Goal: Communication & Community: Answer question/provide support

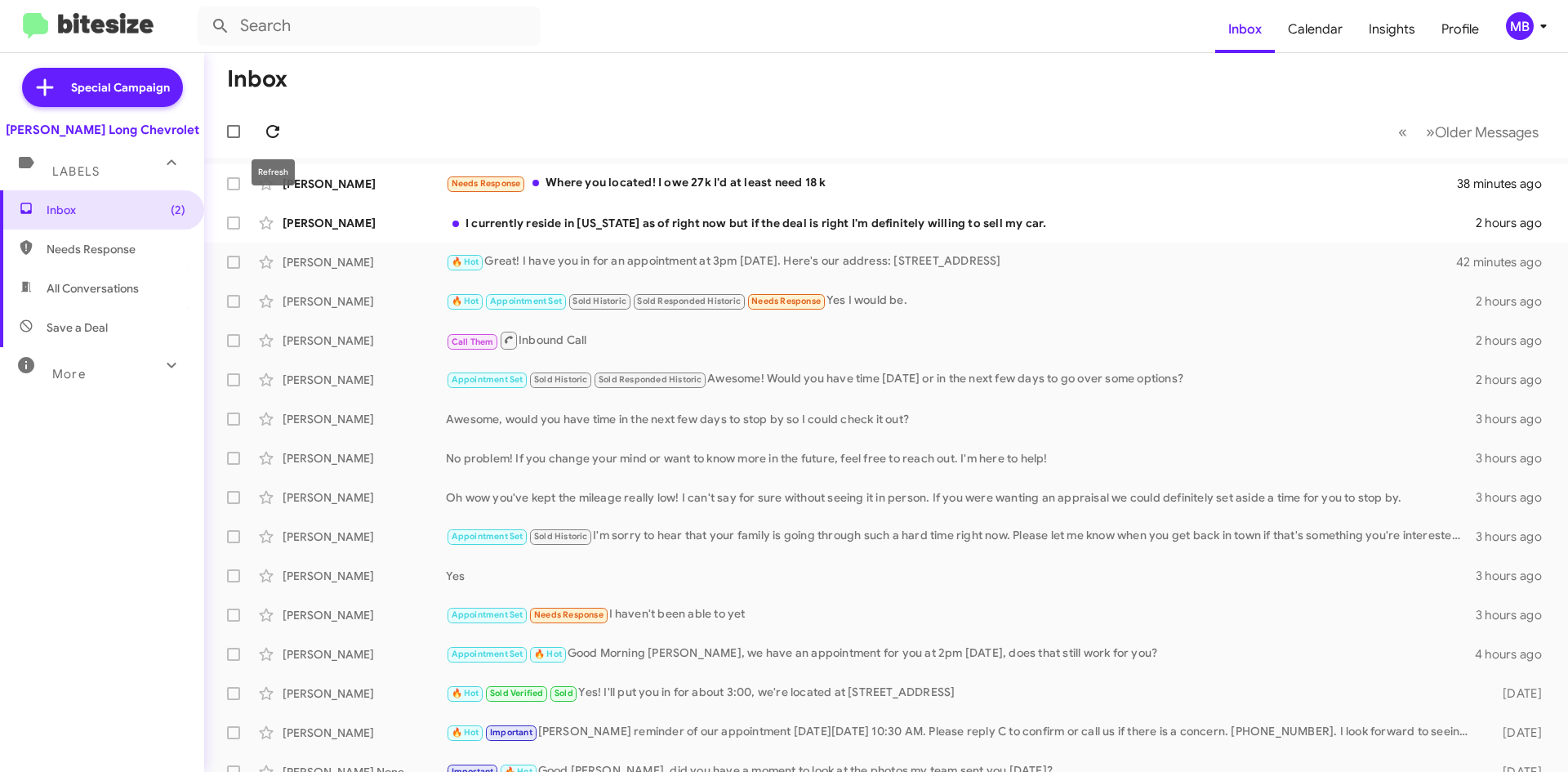
click at [278, 132] on icon at bounding box center [273, 131] width 20 height 20
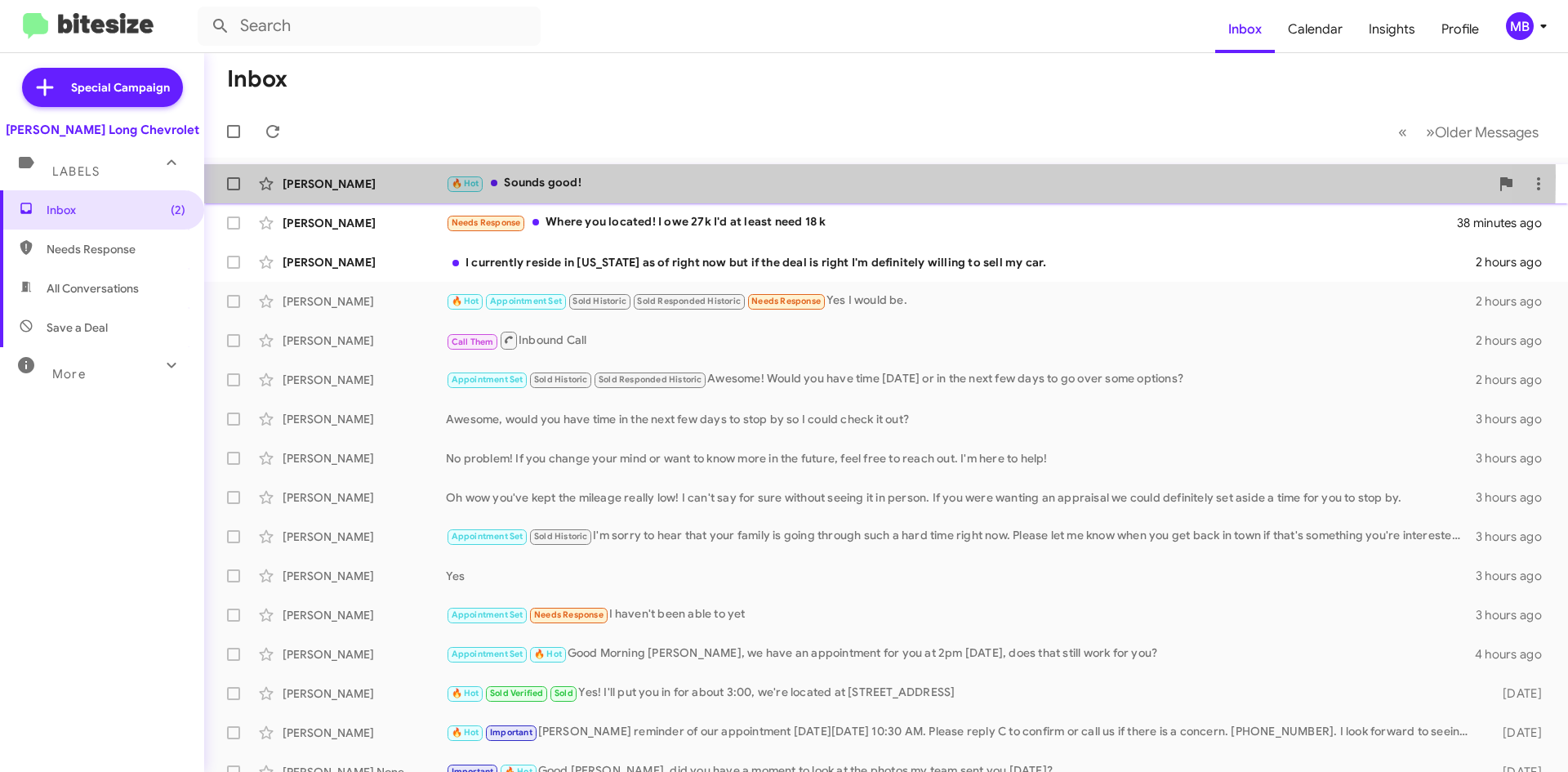
click at [600, 176] on div "🔥 Hot Sounds good!" at bounding box center [968, 183] width 1044 height 19
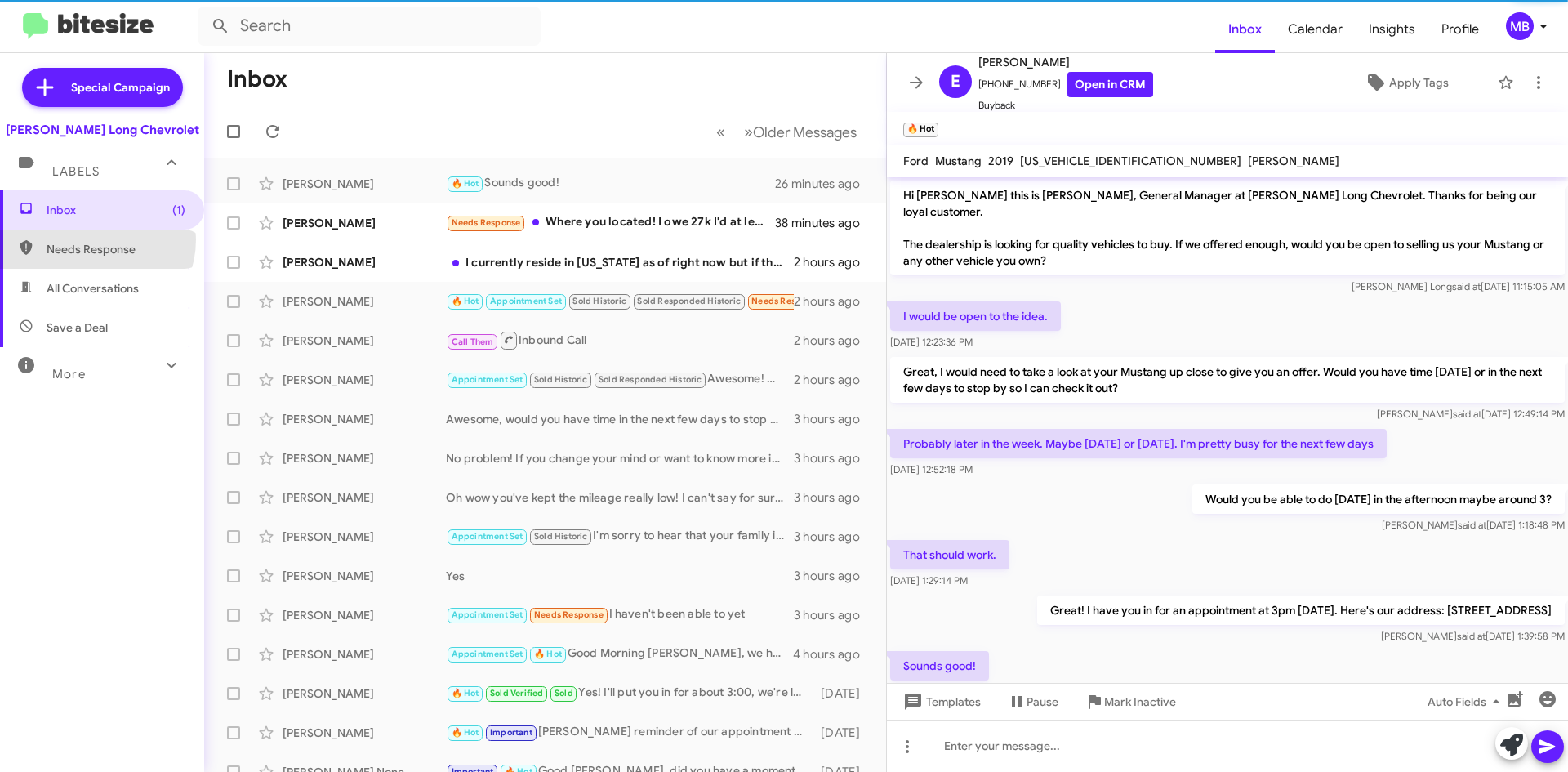
click at [91, 239] on span "Needs Response" at bounding box center [102, 248] width 204 height 39
type input "in:needs-response"
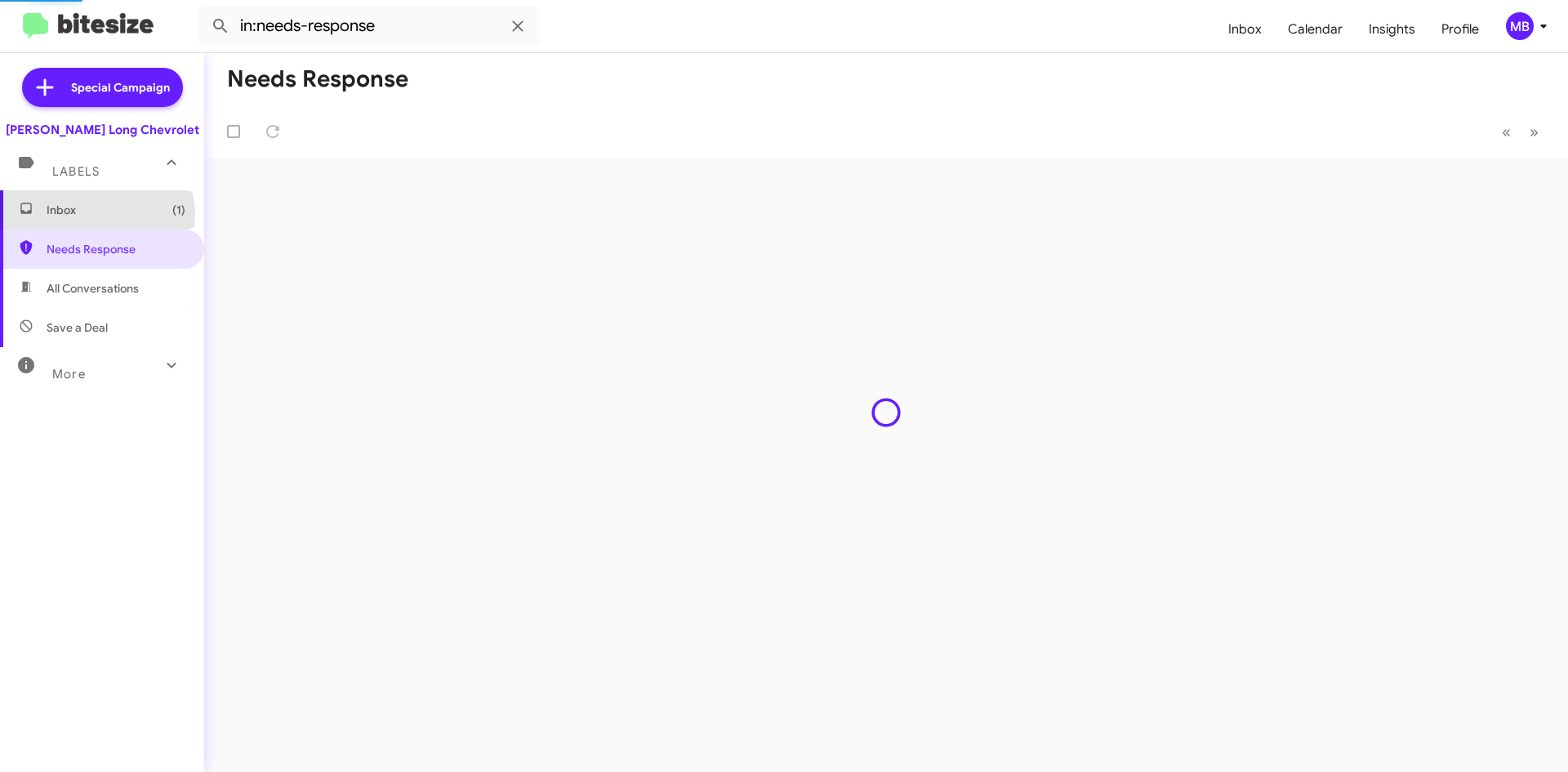
click at [94, 215] on span "Inbox (1)" at bounding box center [116, 210] width 139 height 17
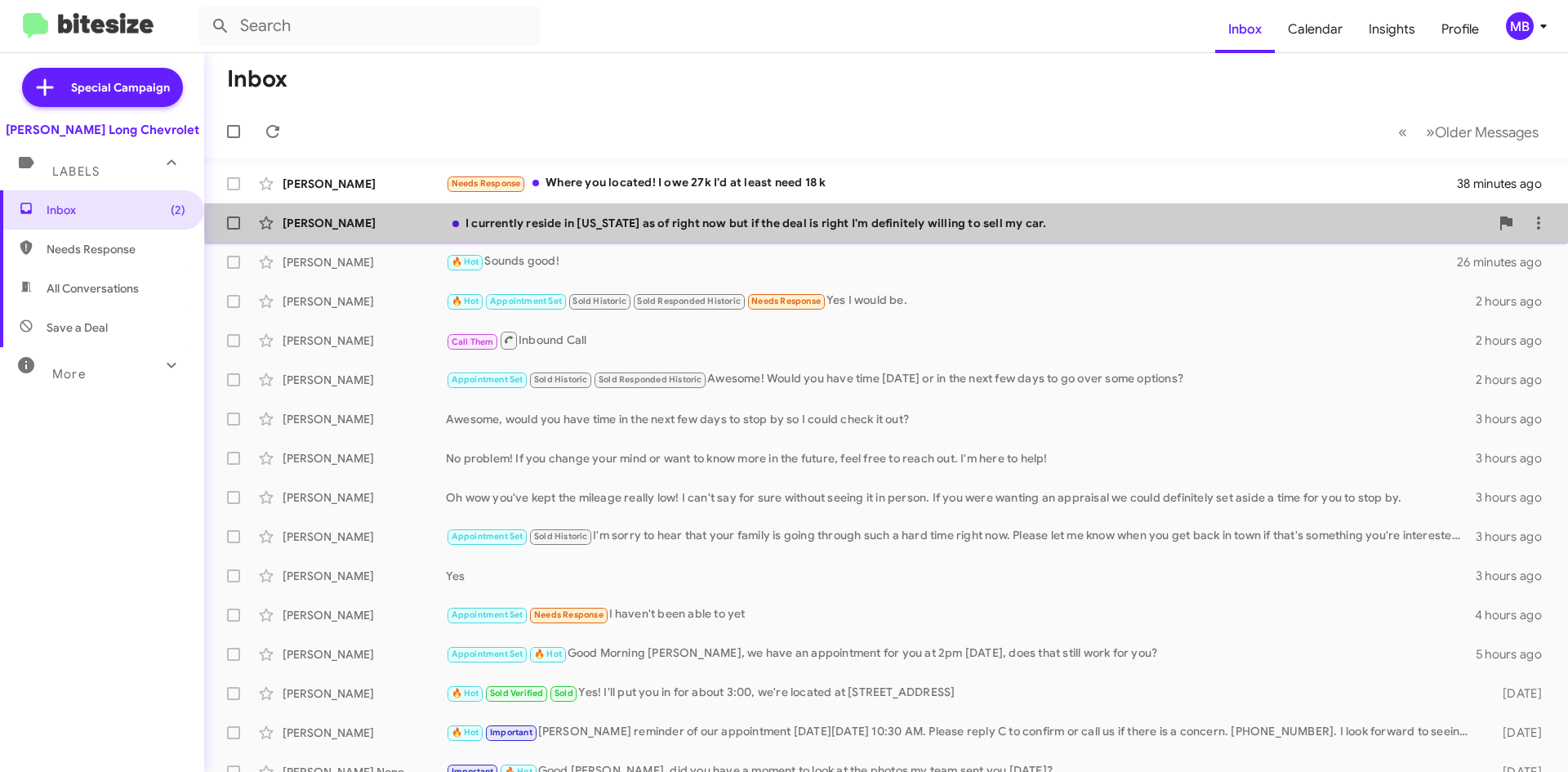
click at [972, 225] on div "I currently reside in [US_STATE] as of right now but if the deal is right I'm d…" at bounding box center [968, 223] width 1044 height 17
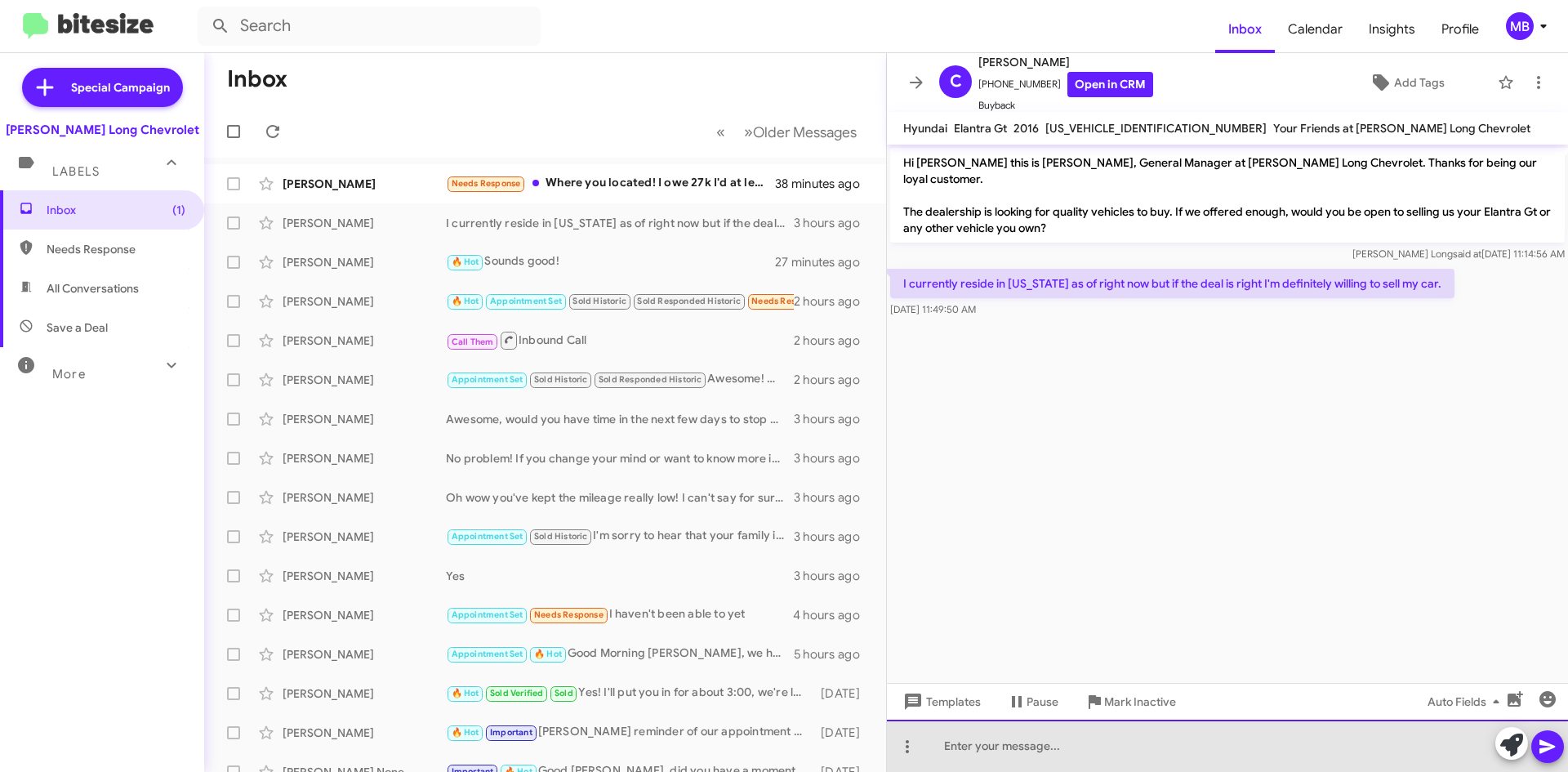
click at [996, 754] on div at bounding box center [1227, 745] width 681 height 52
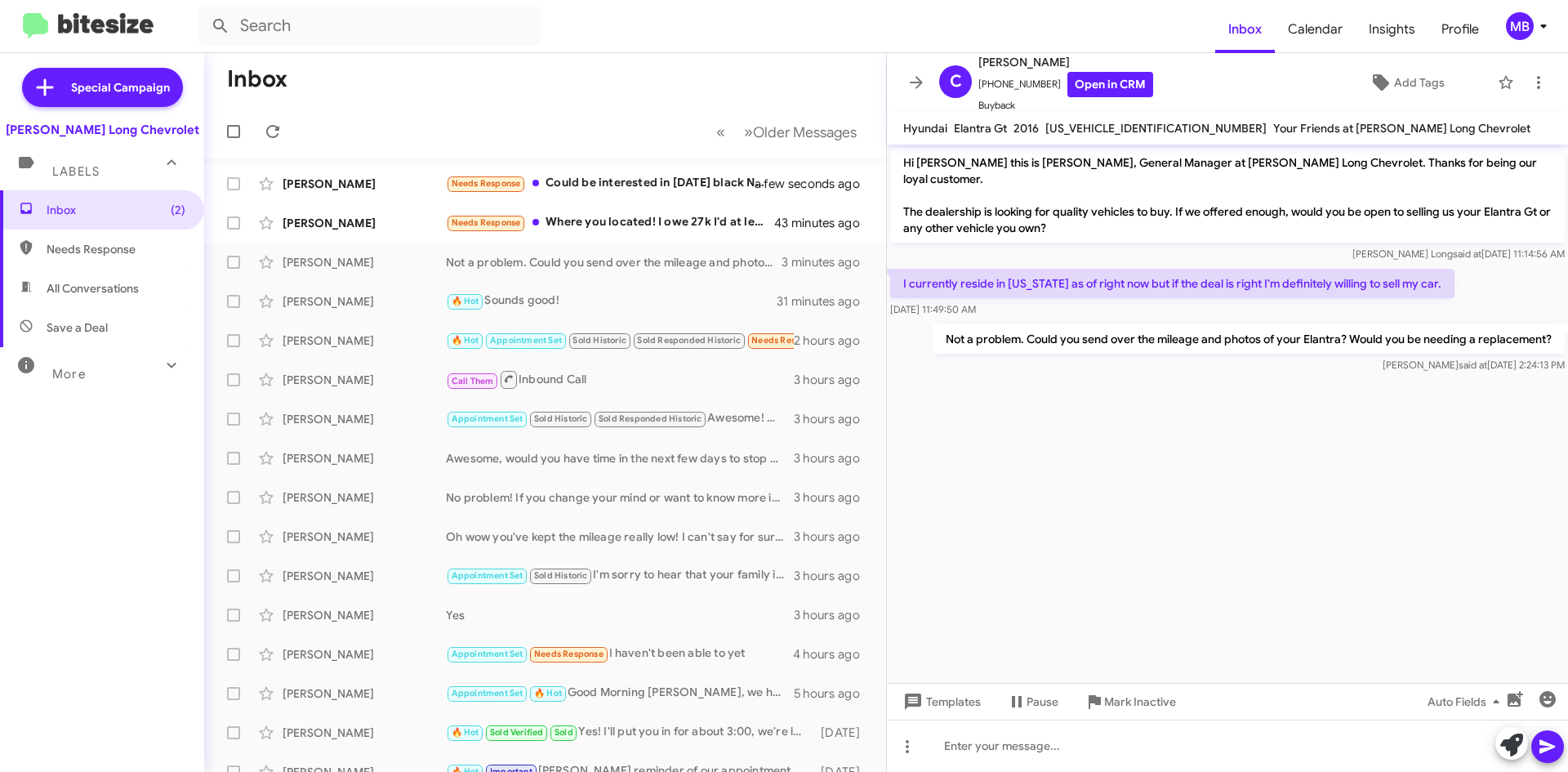
drag, startPoint x: 50, startPoint y: 252, endPoint x: 54, endPoint y: 234, distance: 18.4
click at [50, 252] on span "Needs Response" at bounding box center [116, 249] width 139 height 17
type input "in:needs-response"
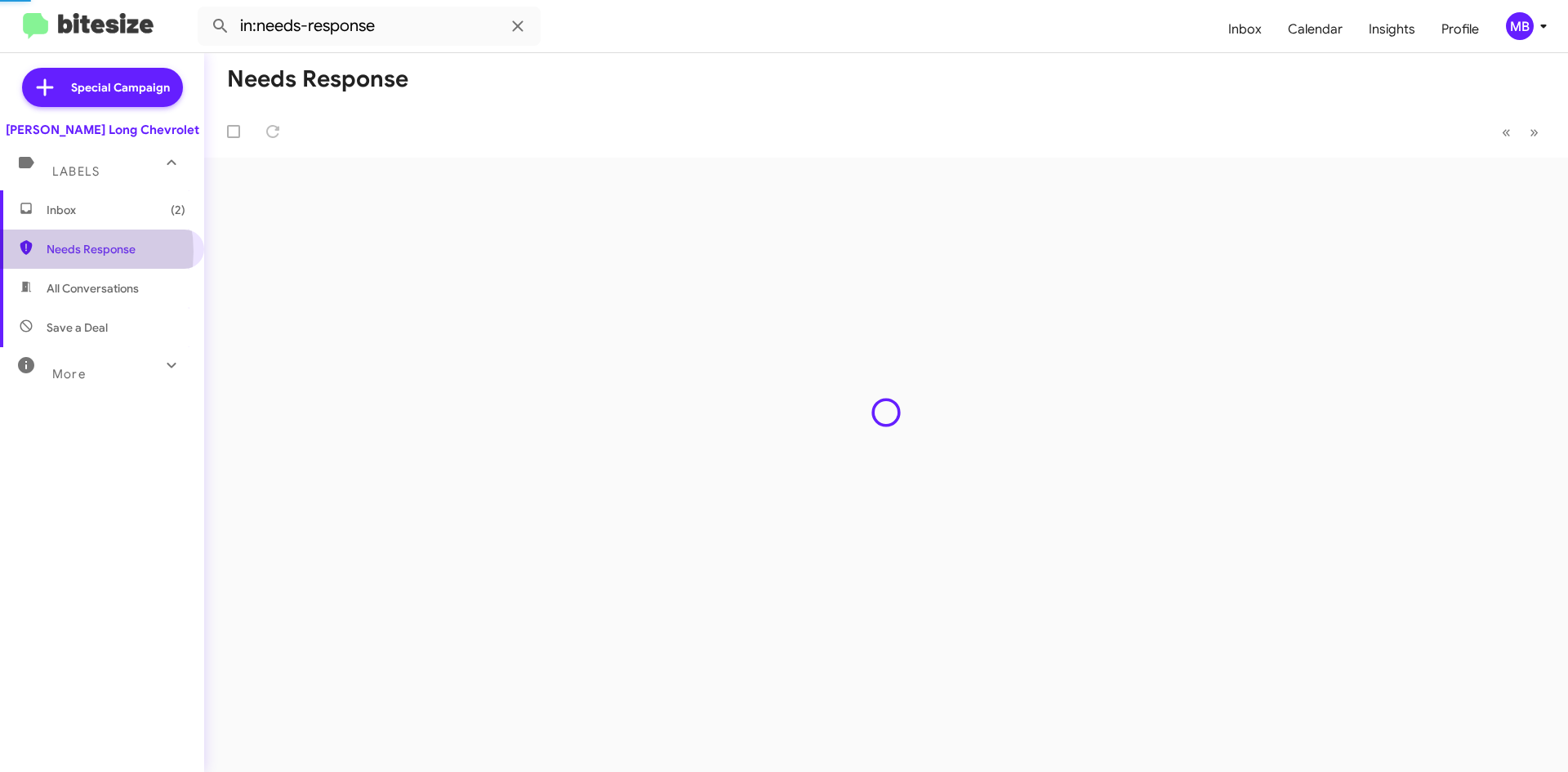
click at [70, 211] on span "Inbox (2)" at bounding box center [116, 210] width 139 height 17
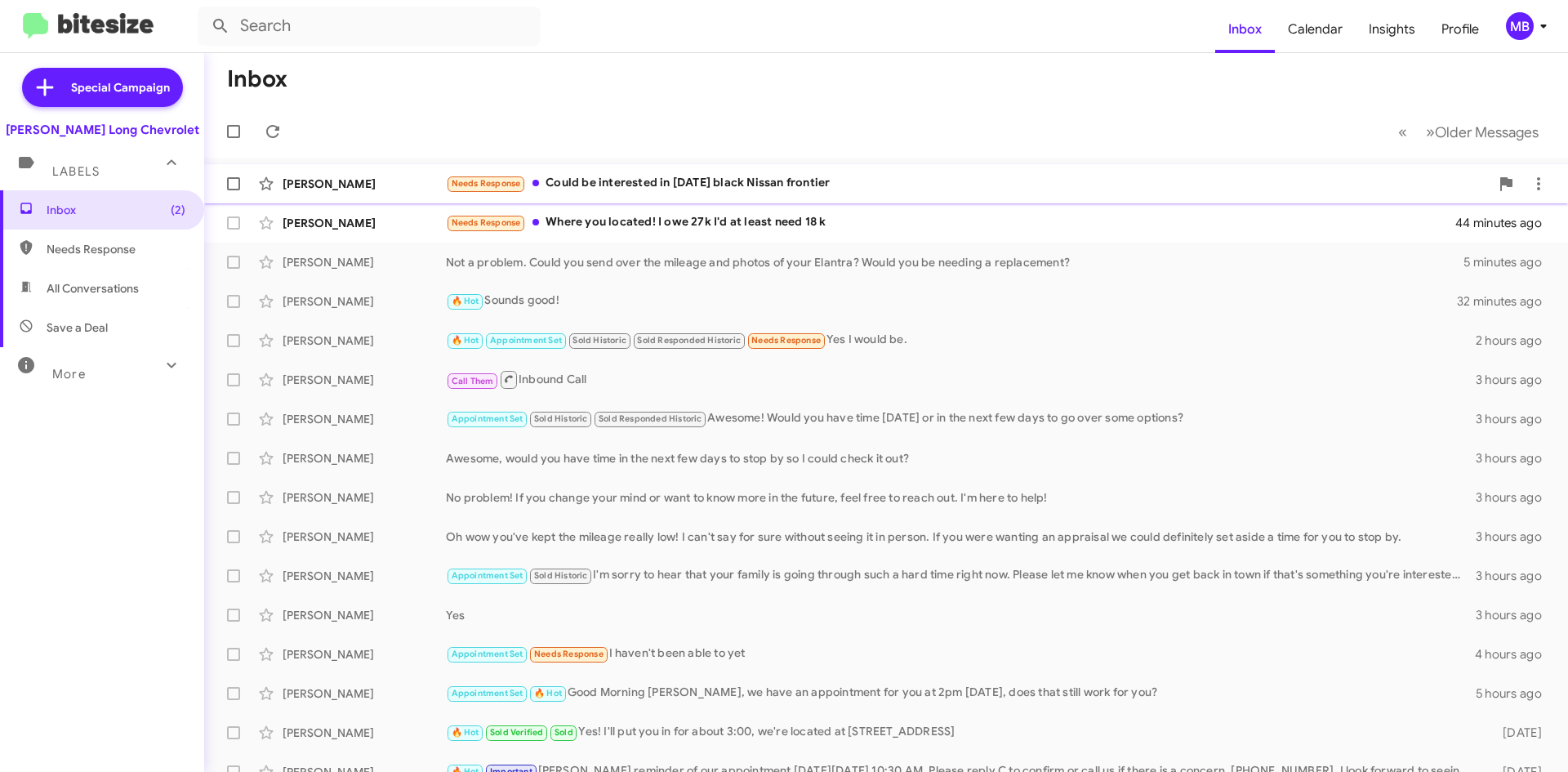
click at [314, 190] on div "[PERSON_NAME]" at bounding box center [364, 184] width 164 height 17
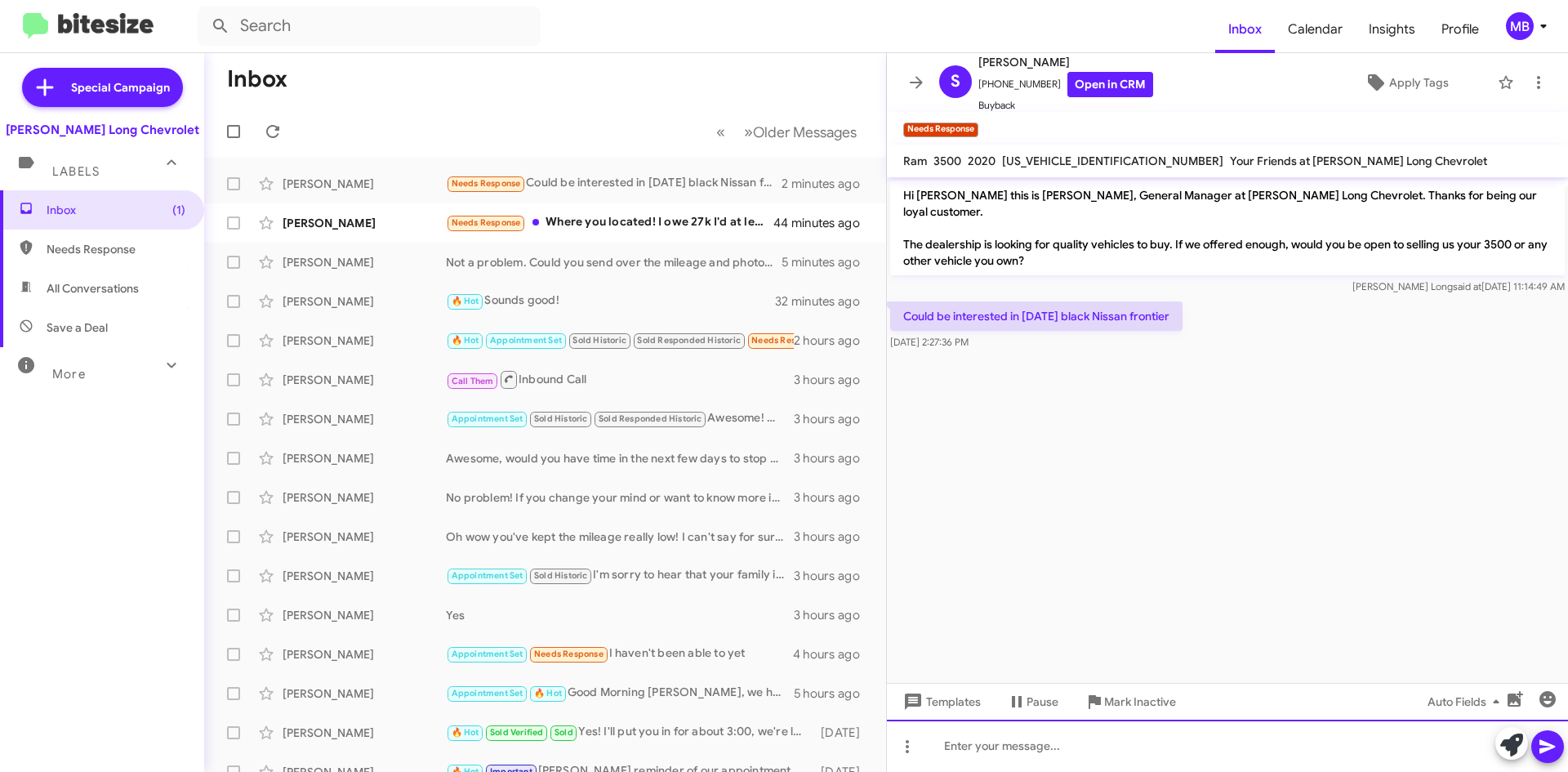
click at [1219, 747] on div at bounding box center [1227, 745] width 681 height 52
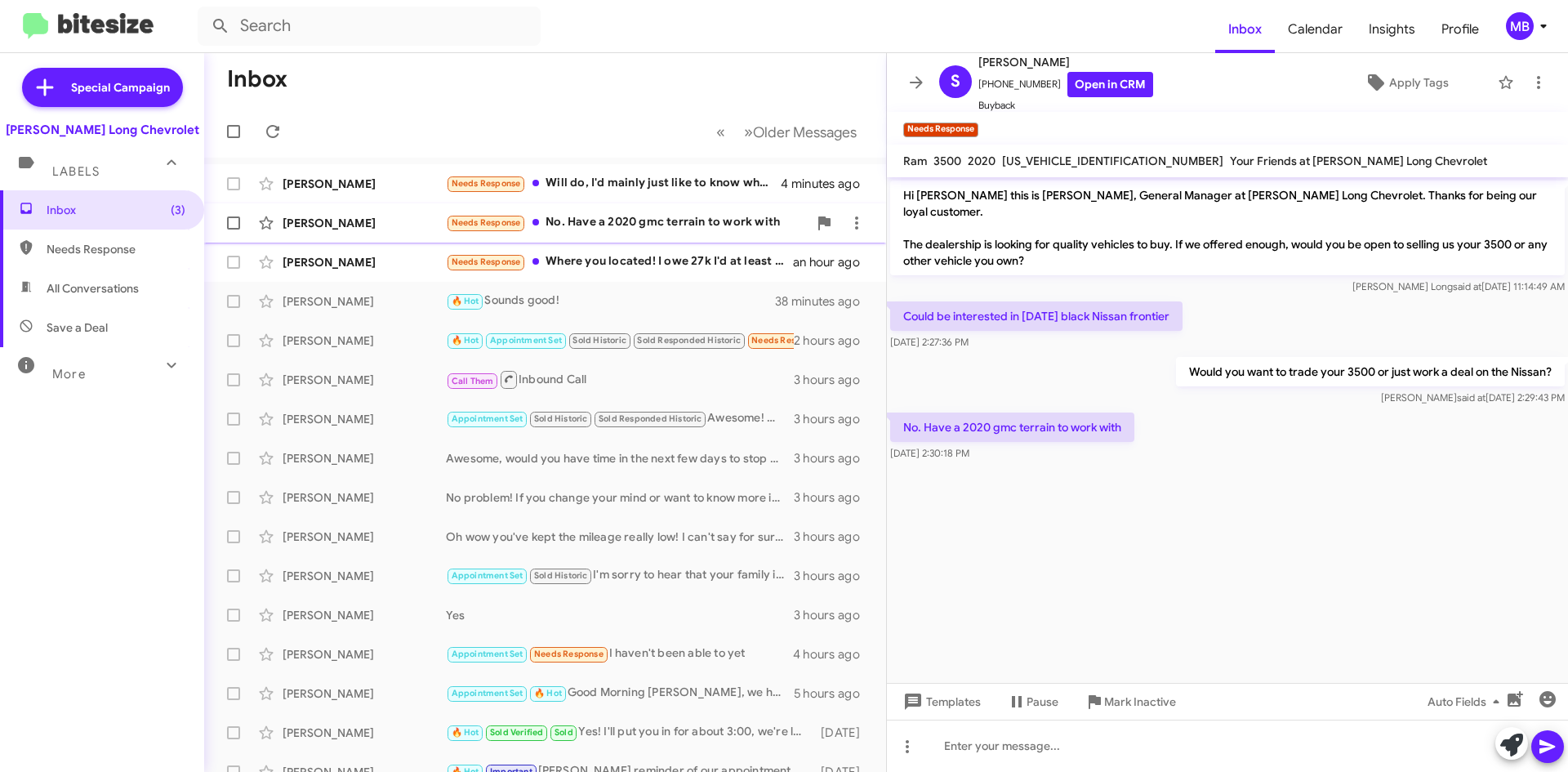
click at [623, 232] on div "Needs Response No. Have a 2020 gmc terrain to work with" at bounding box center [627, 223] width 361 height 19
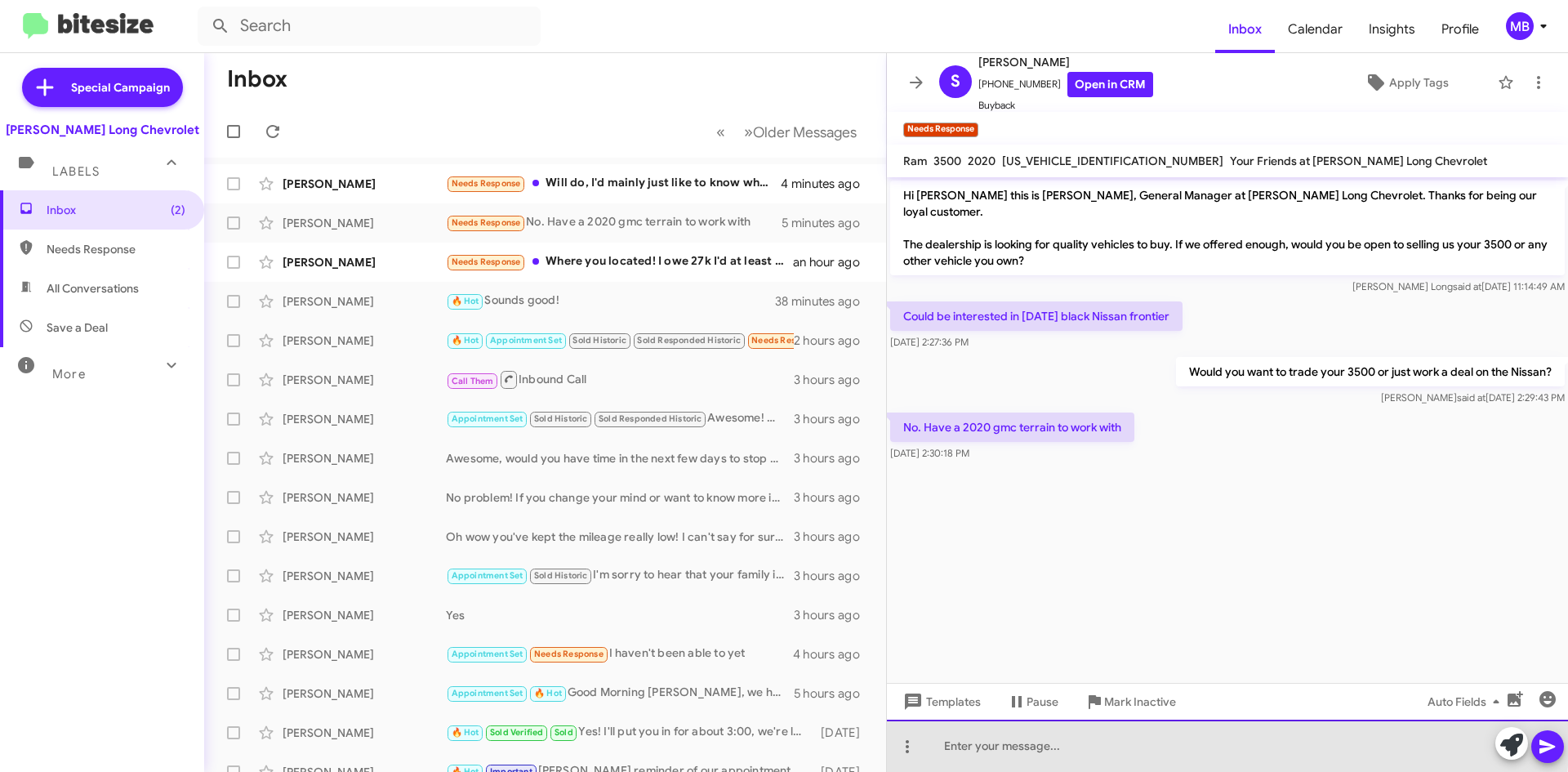
click at [1011, 725] on div at bounding box center [1227, 745] width 681 height 52
click at [1045, 740] on div "Gotcha, not a problem. Well could you stop by in the next few days to check out…" at bounding box center [1227, 745] width 681 height 52
drag, startPoint x: 995, startPoint y: 744, endPoint x: 490, endPoint y: 720, distance: 505.6
click at [494, 719] on div "Inbox « Previous » Next Older Messages [PERSON_NAME] Needs Response Will do, I'…" at bounding box center [886, 412] width 1364 height 719
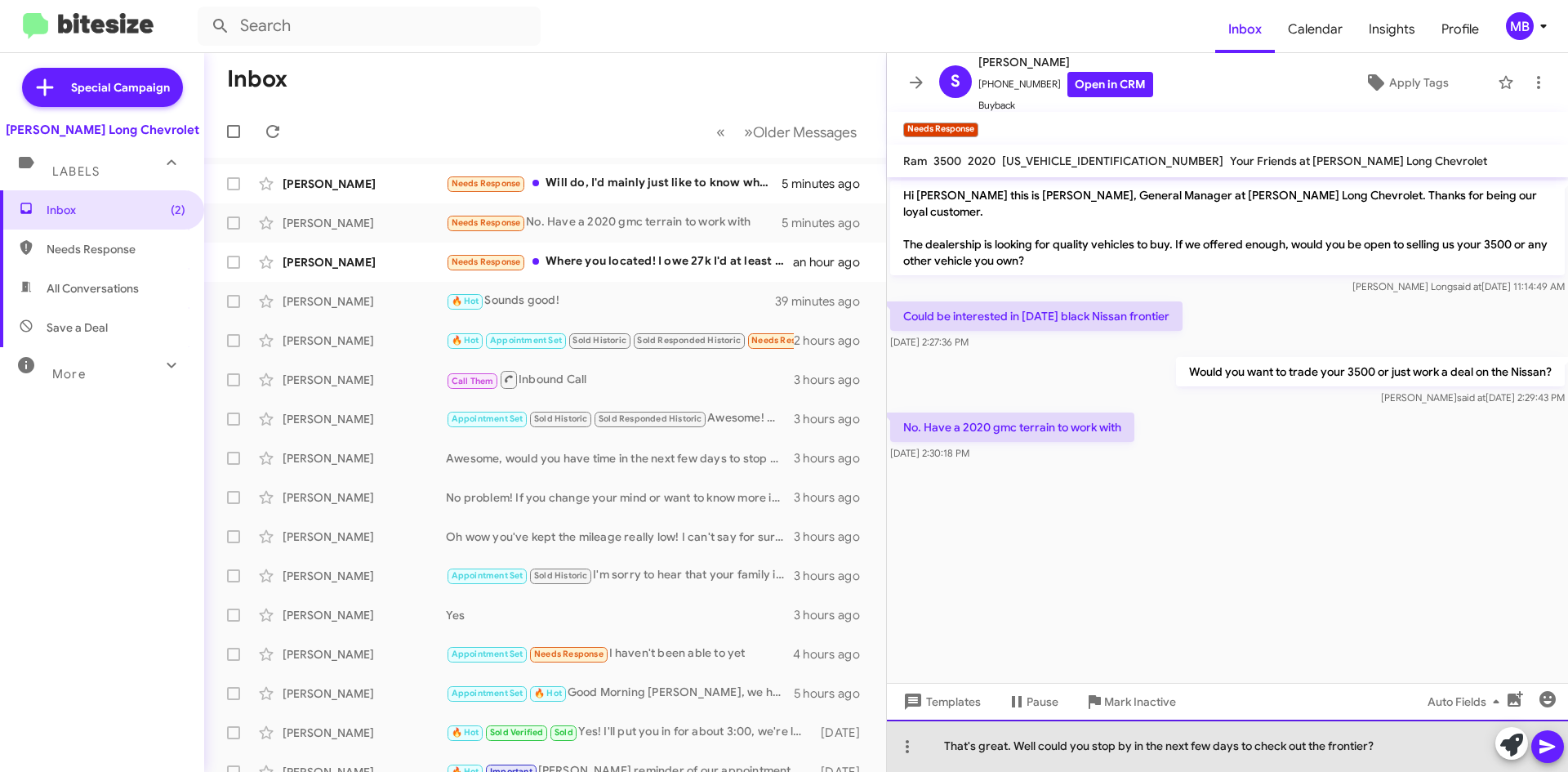
click at [1008, 745] on div "That's great. Well could you stop by in the next few days to check out the fron…" at bounding box center [1227, 745] width 681 height 52
drag, startPoint x: 1041, startPoint y: 747, endPoint x: 1012, endPoint y: 747, distance: 29.0
click at [1012, 747] on div "That's great! Well could you stop by in the next few days to check out the fron…" at bounding box center [1227, 745] width 681 height 52
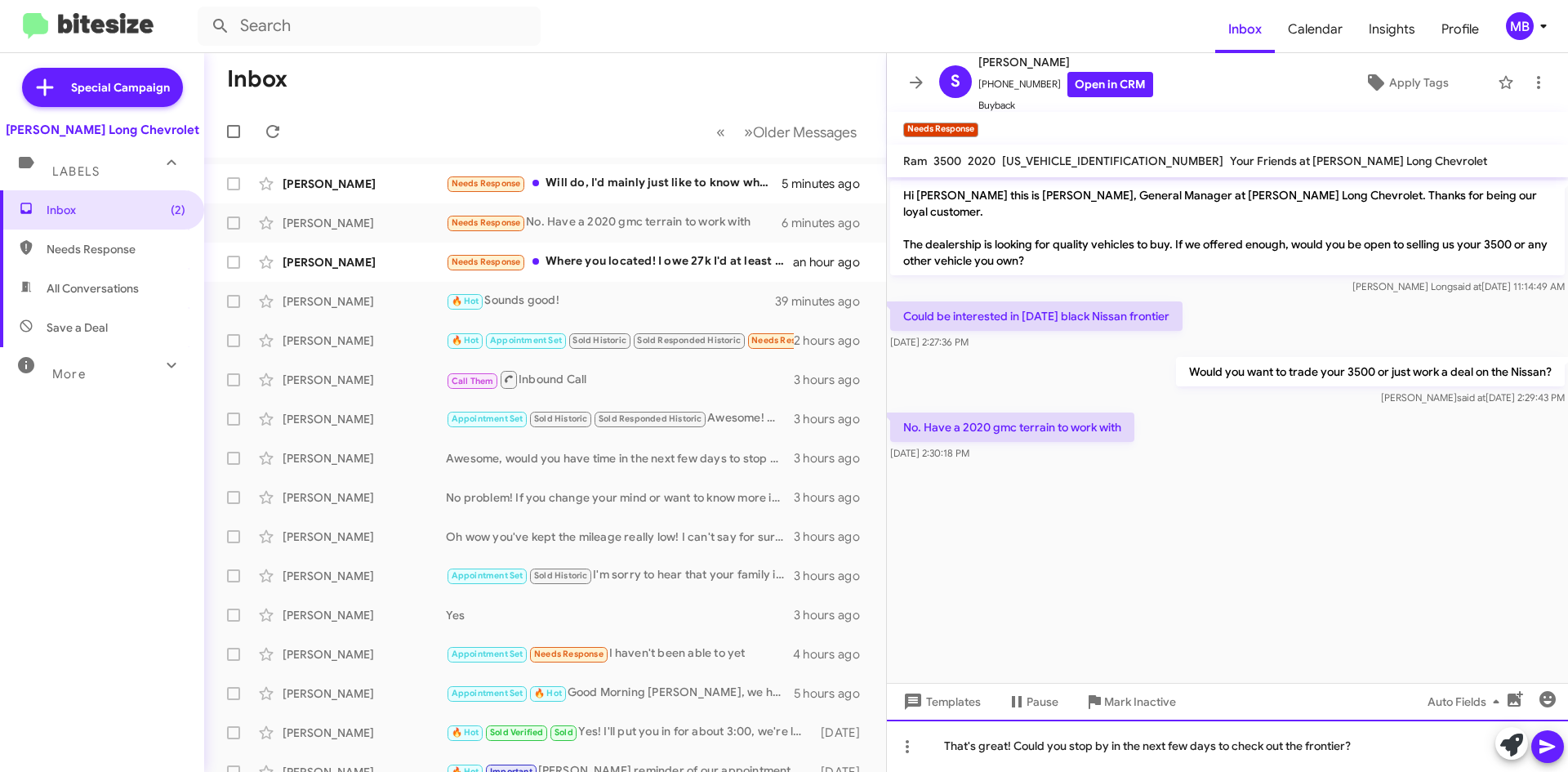
click at [1348, 750] on div "That's great! Could you stop by in the next few days to check out the frontier?" at bounding box center [1227, 745] width 681 height 52
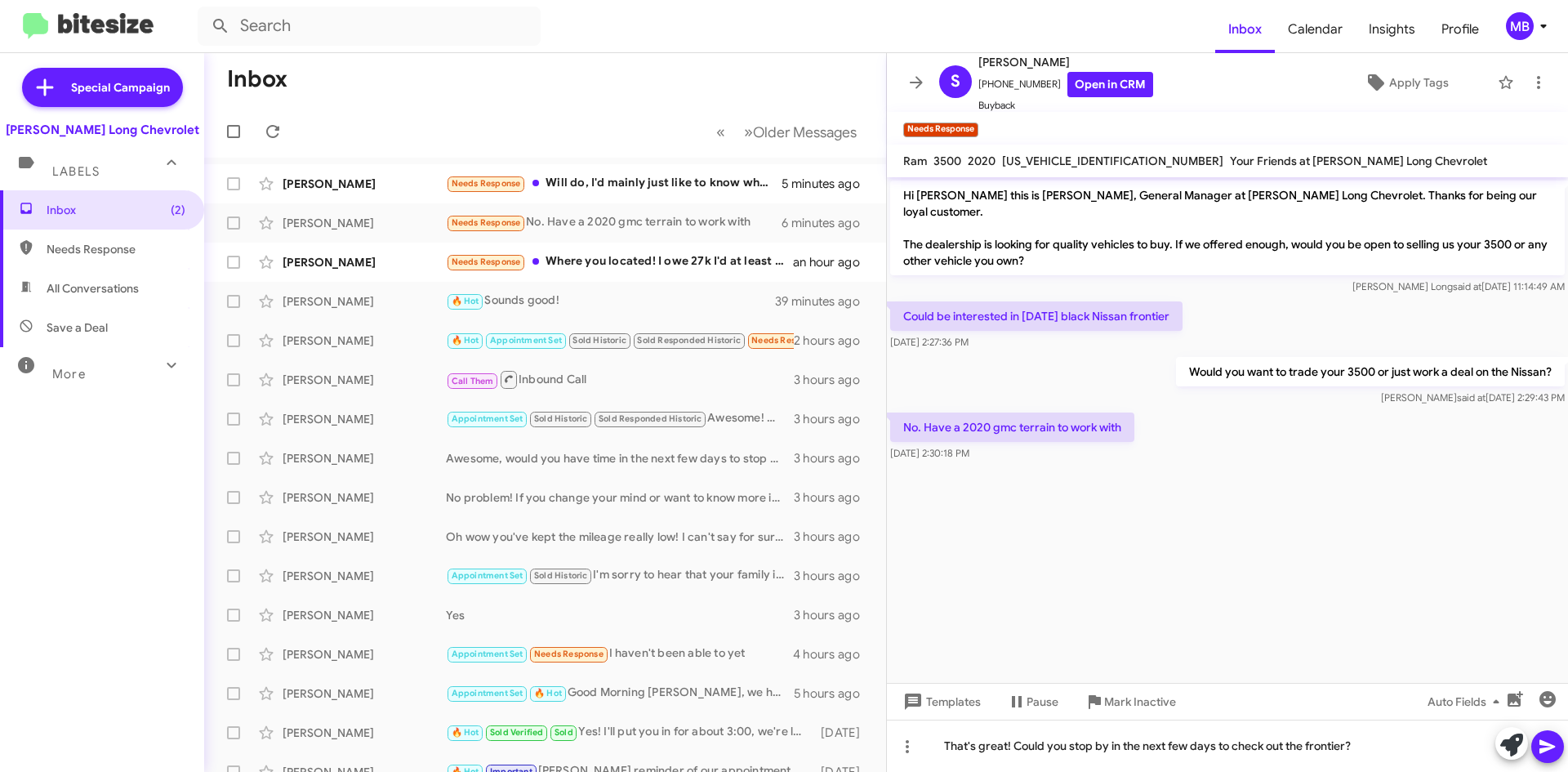
click at [1530, 742] on div at bounding box center [1530, 745] width 69 height 36
click at [1538, 745] on icon at bounding box center [1548, 747] width 20 height 20
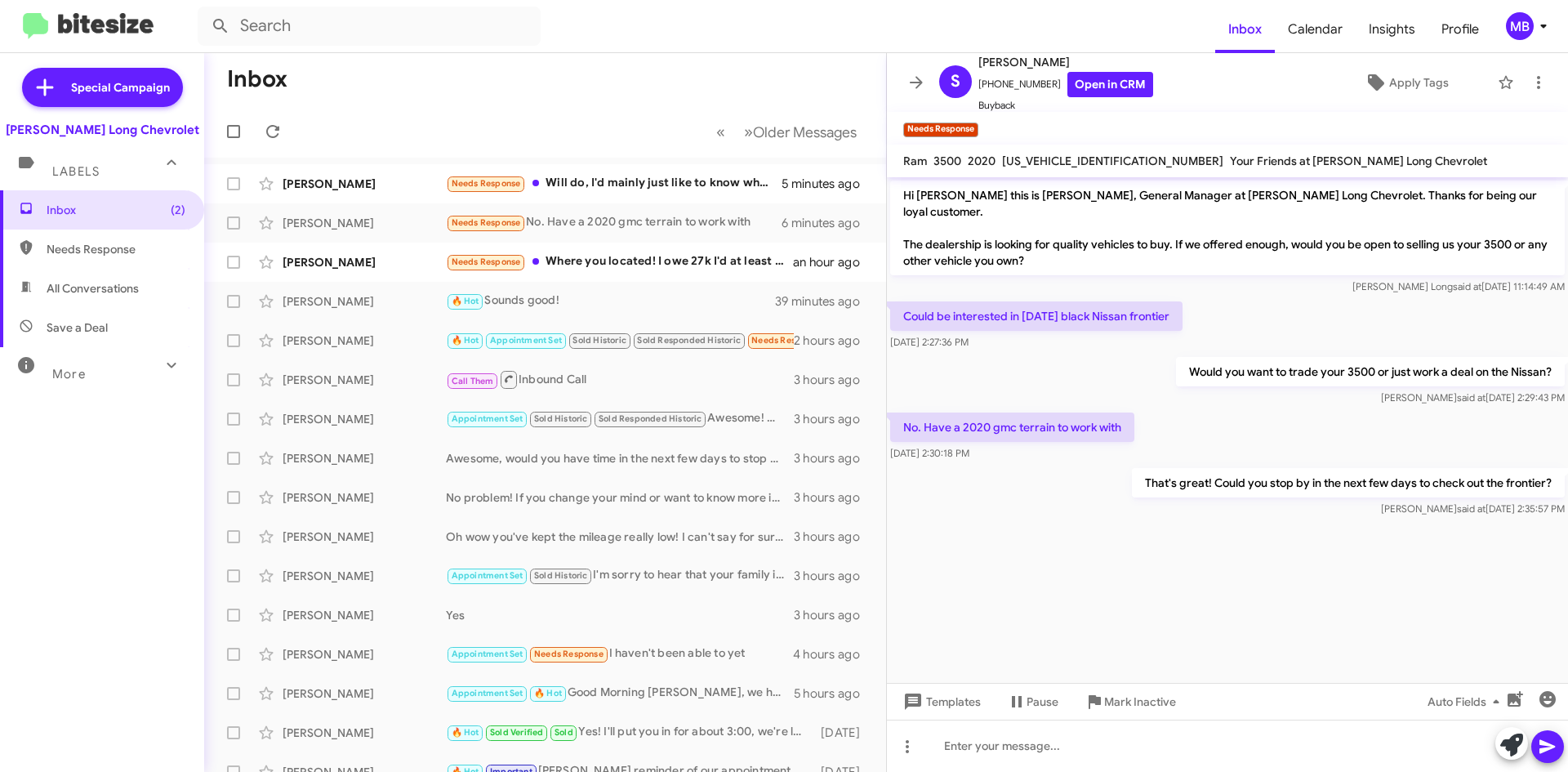
click at [148, 265] on span "Needs Response" at bounding box center [102, 248] width 204 height 39
type input "in:needs-response"
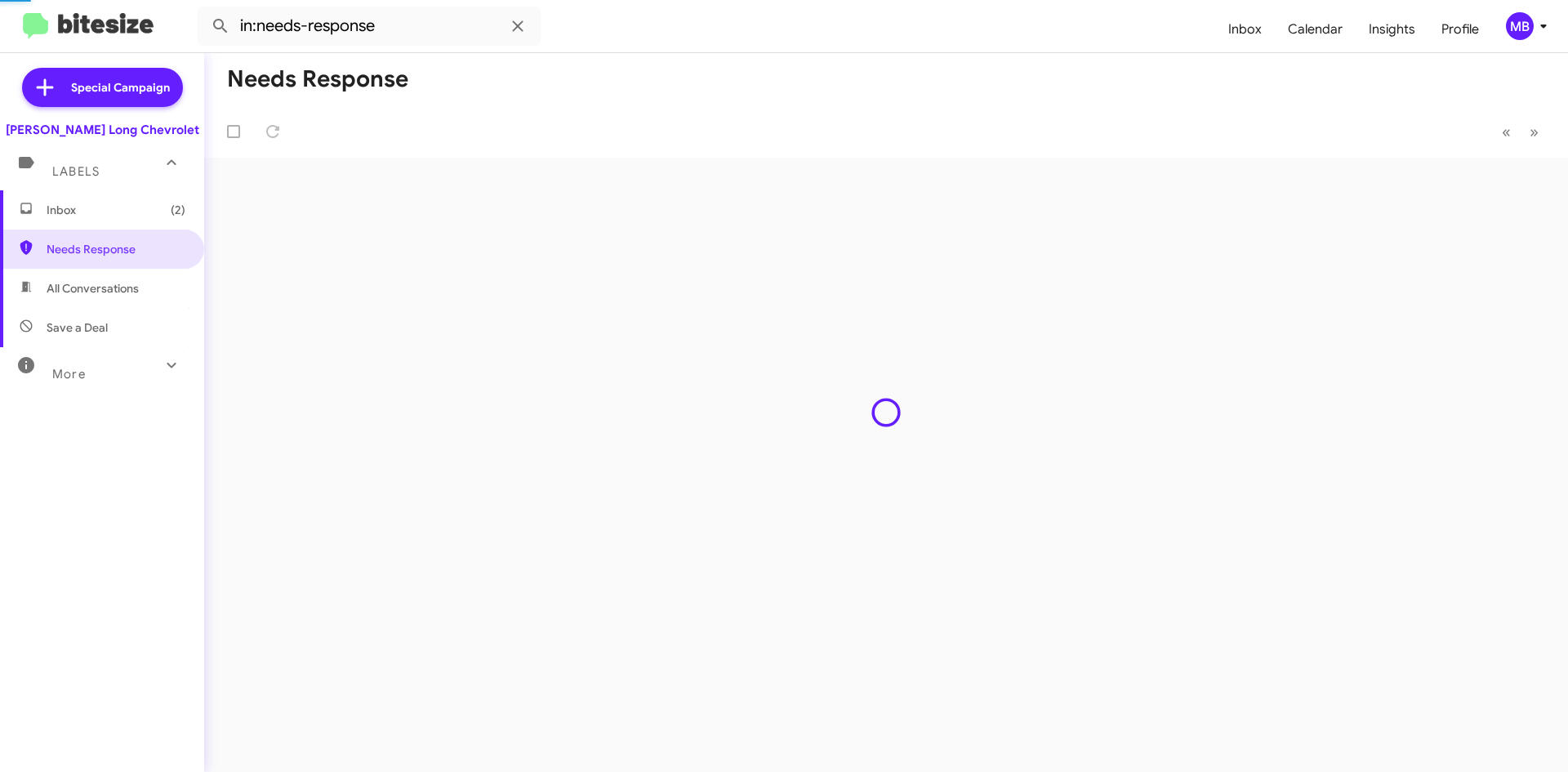
click at [157, 224] on span "Inbox (2)" at bounding box center [102, 209] width 204 height 39
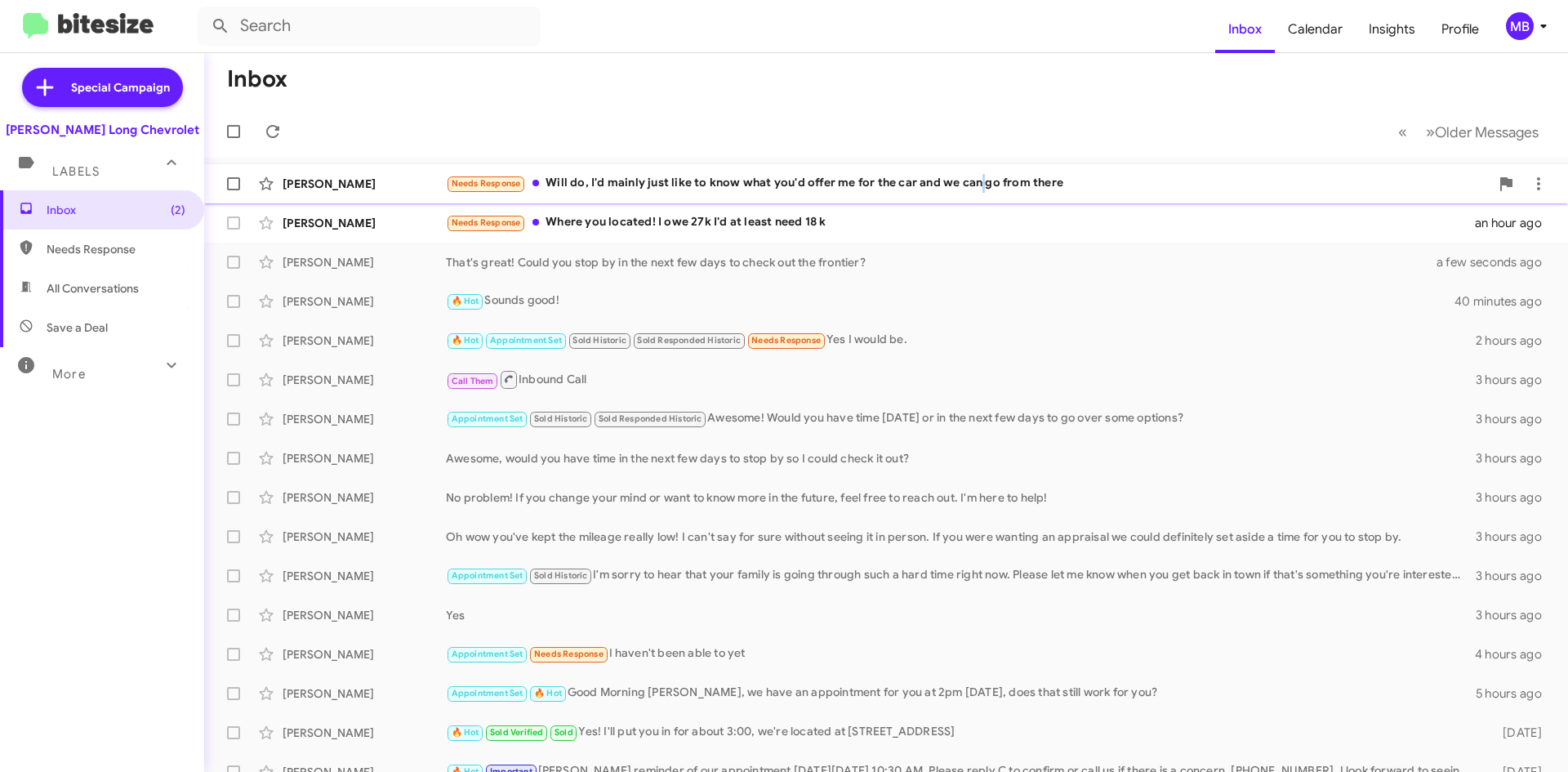
click at [977, 193] on div "Needs Response Will do, I'd mainly just like to know what you'd offer me for th…" at bounding box center [968, 183] width 1044 height 19
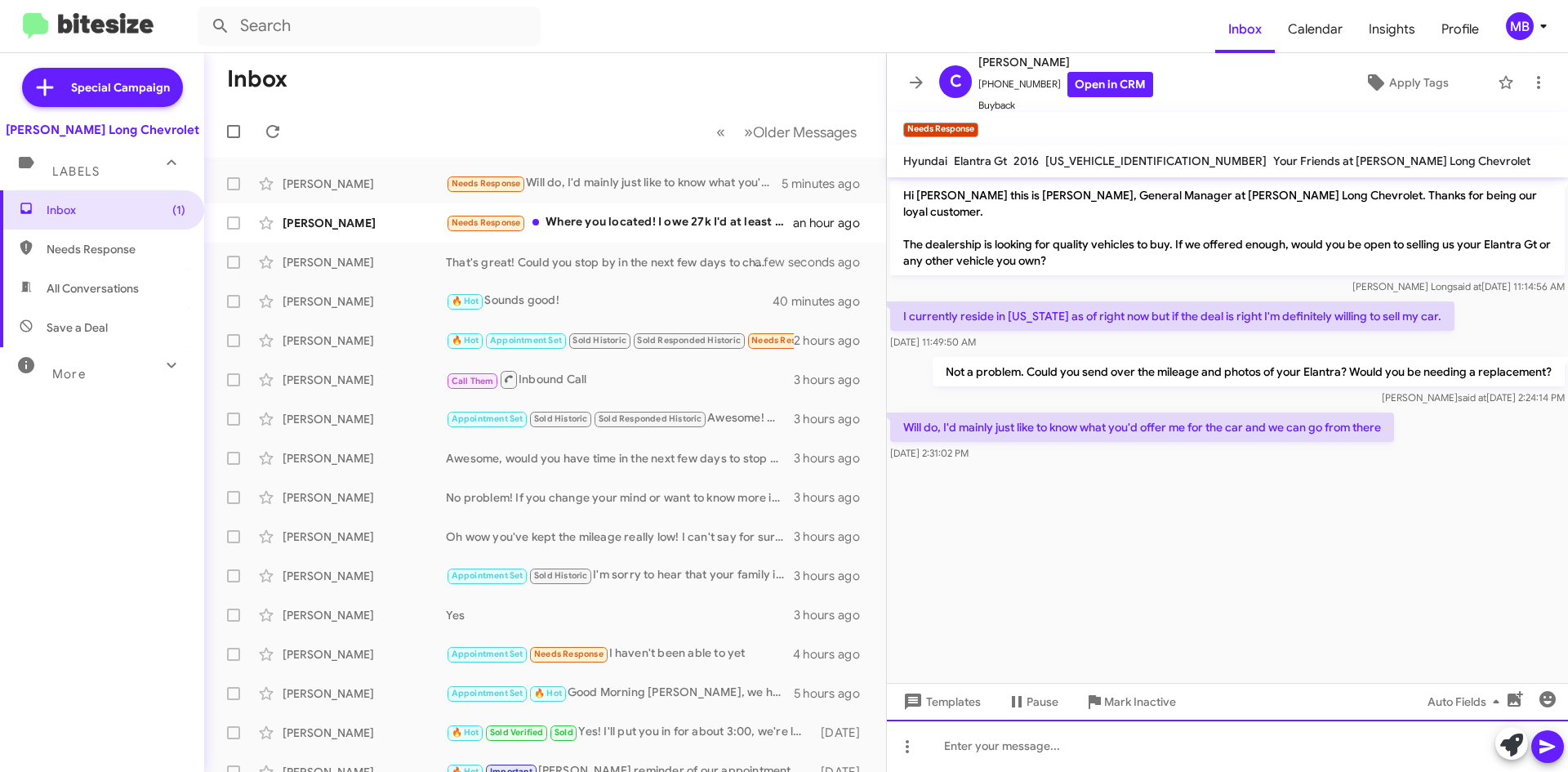
click at [1109, 741] on div at bounding box center [1227, 745] width 681 height 52
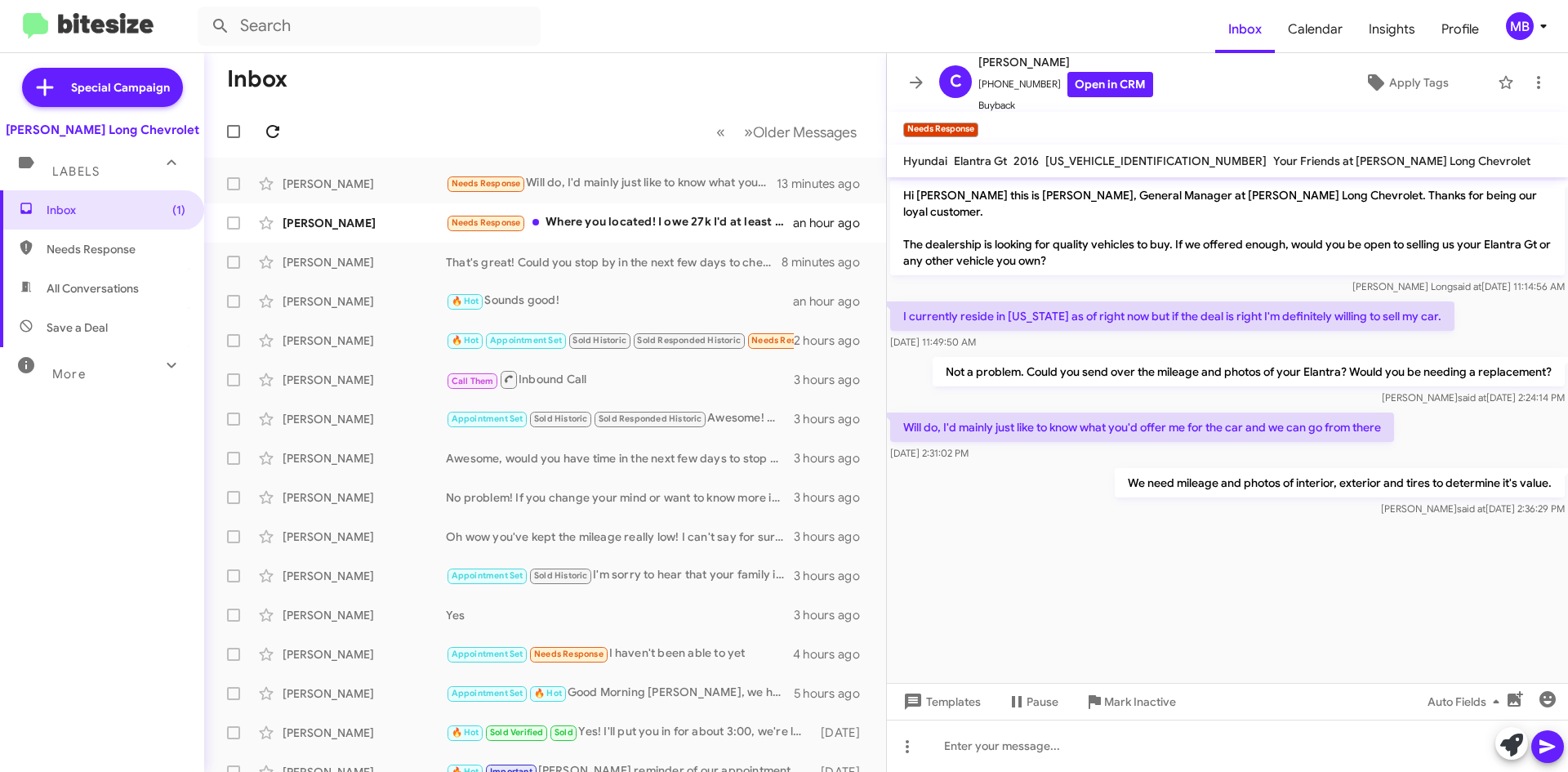
click at [262, 135] on span at bounding box center [273, 131] width 32 height 20
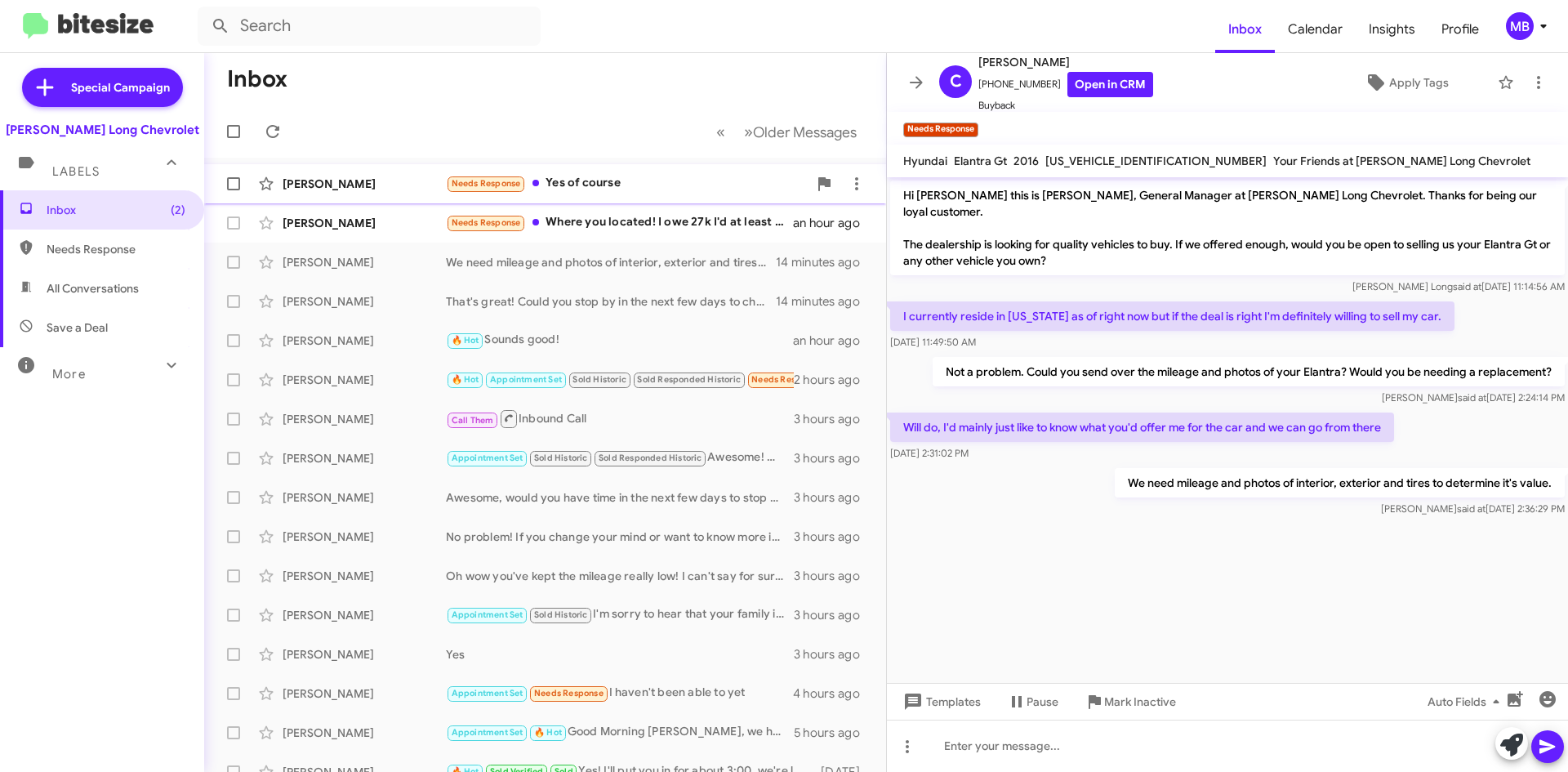
click at [642, 184] on div "Needs Response Yes of course" at bounding box center [627, 183] width 361 height 19
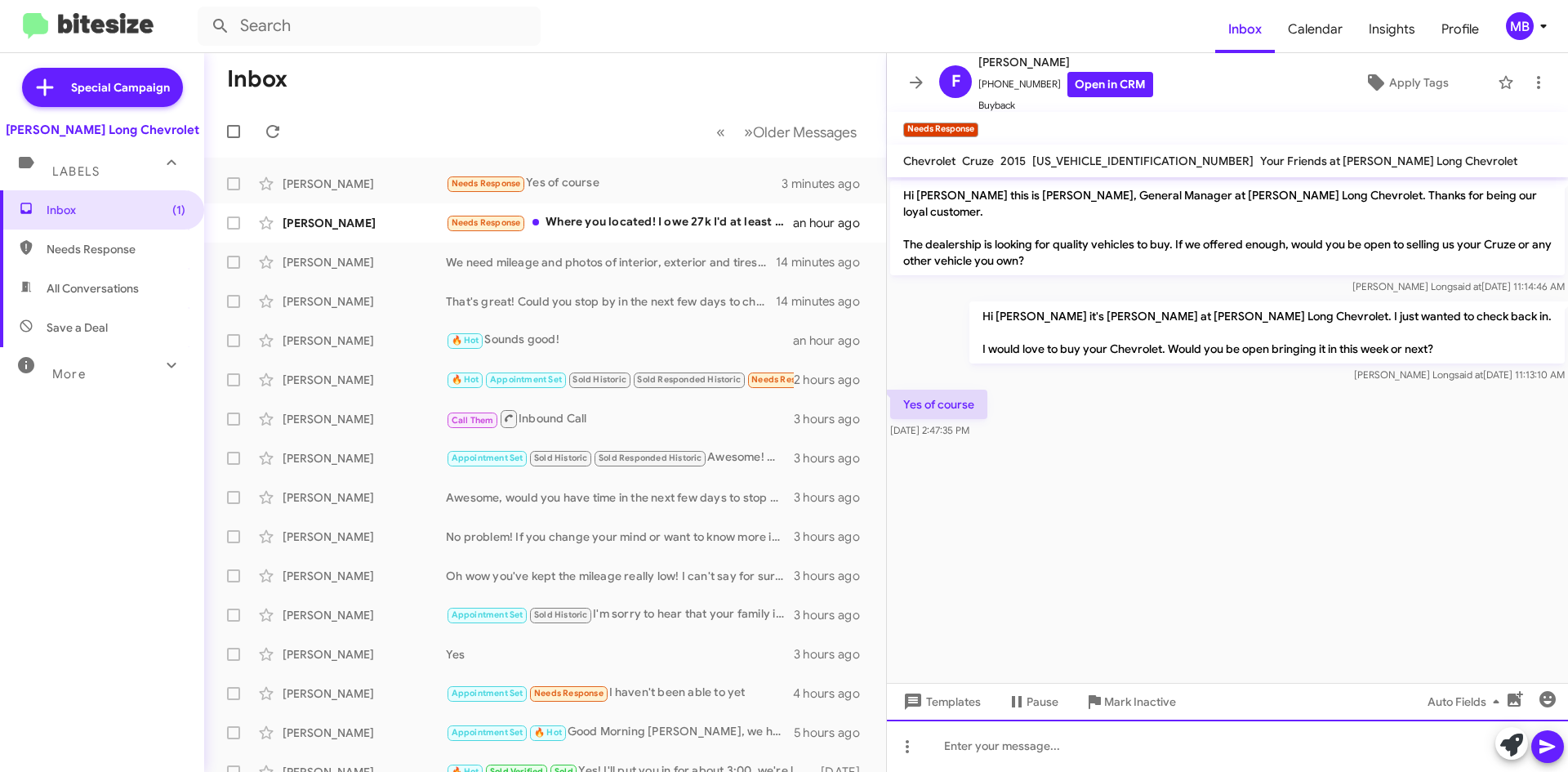
click at [1050, 770] on div at bounding box center [1227, 745] width 681 height 52
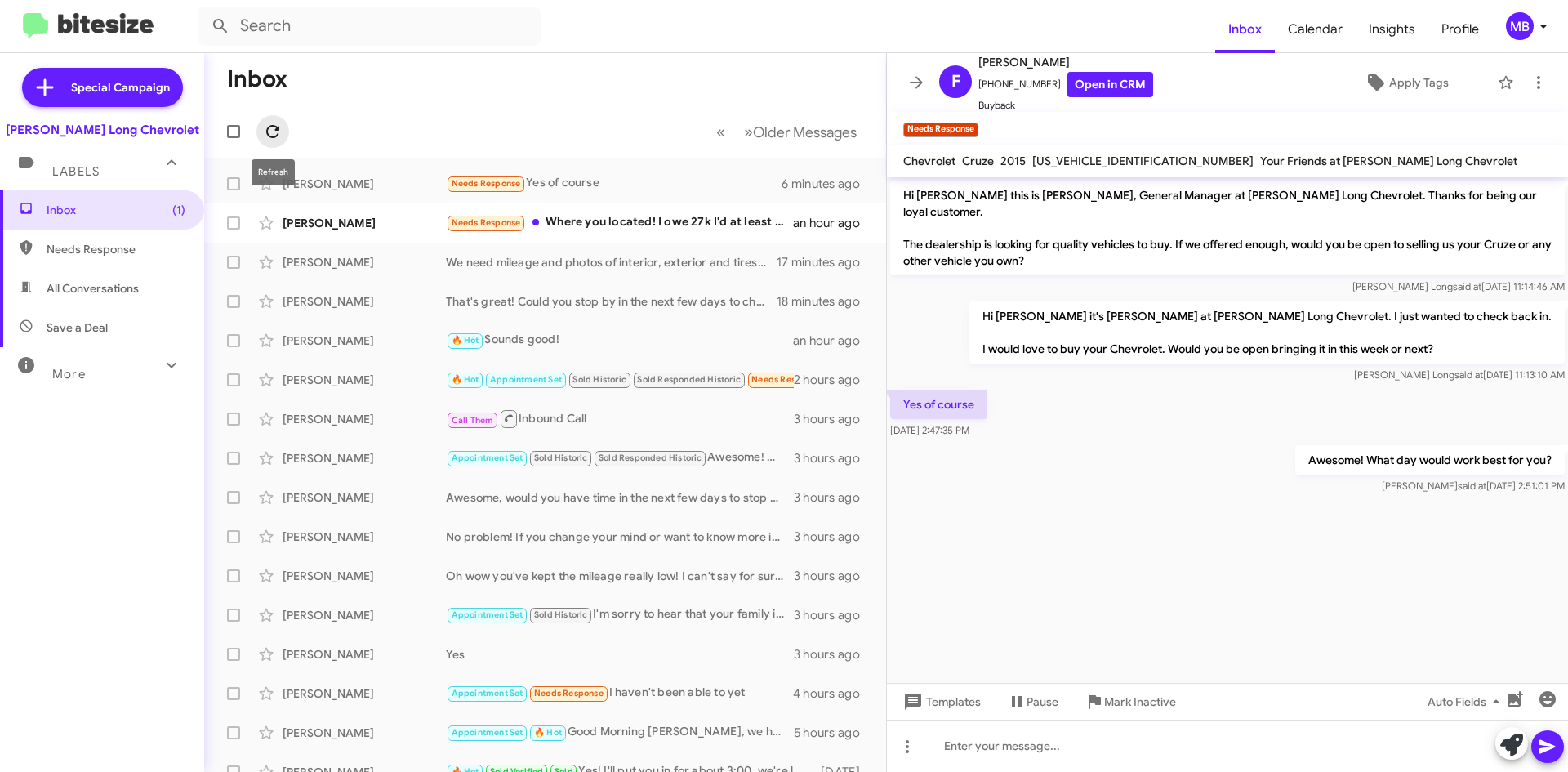
click at [274, 133] on icon at bounding box center [273, 131] width 20 height 20
click at [265, 126] on icon at bounding box center [273, 131] width 20 height 20
click at [72, 250] on span "Needs Response" at bounding box center [116, 249] width 139 height 17
type input "in:needs-response"
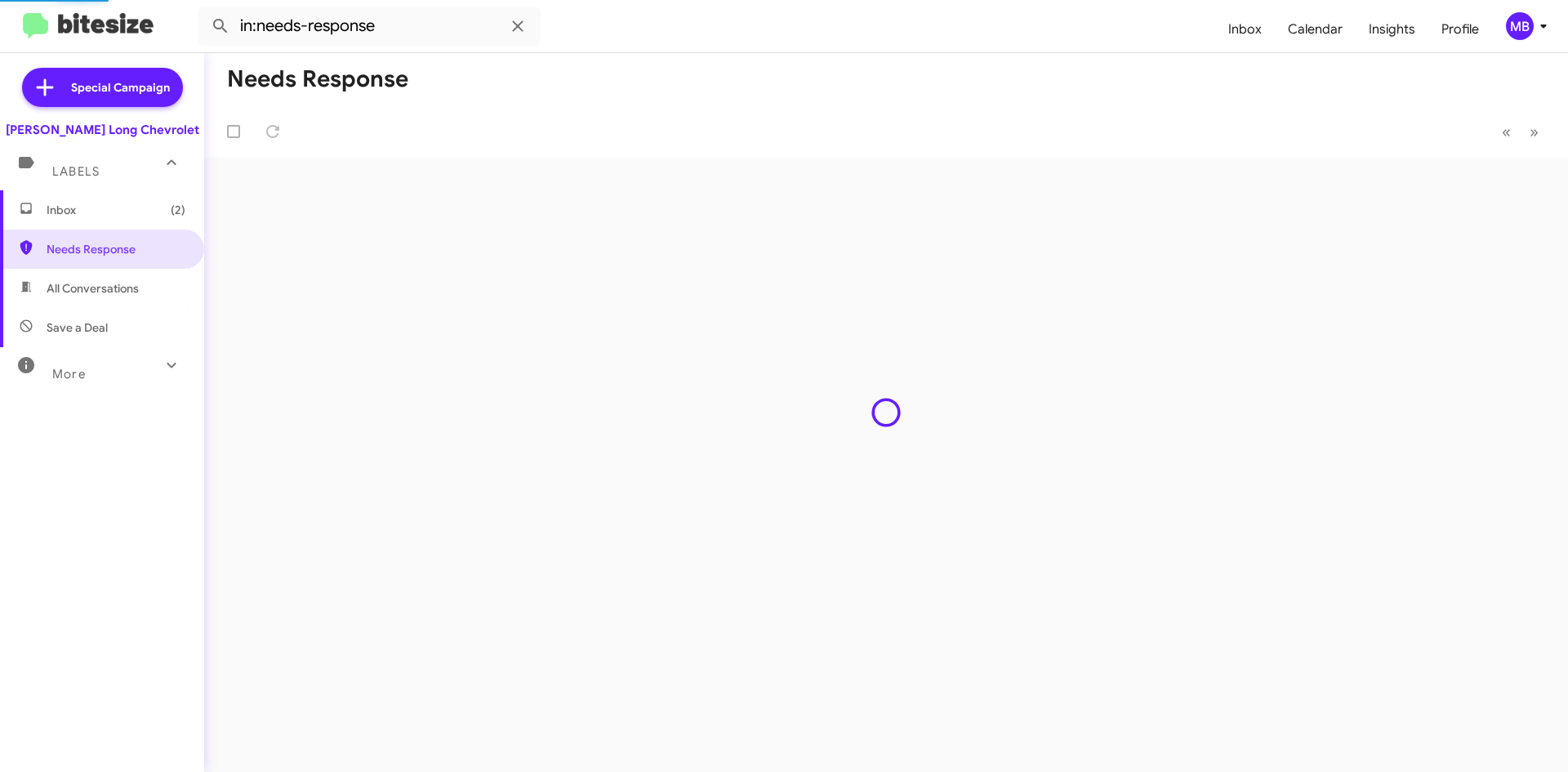
click at [96, 214] on span "Inbox (2)" at bounding box center [116, 210] width 139 height 17
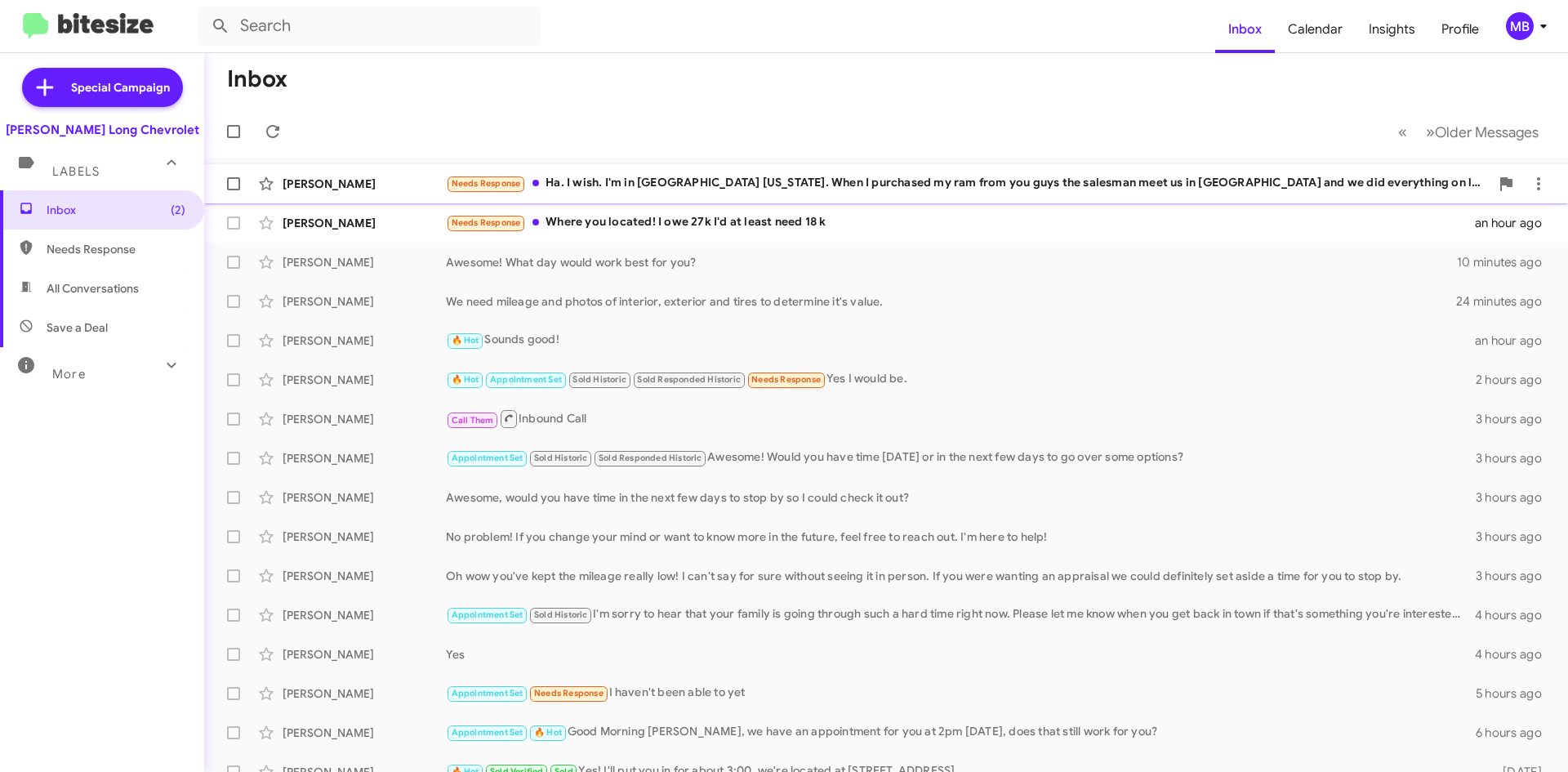
click at [756, 178] on div "Needs Response Ha. I wish. I'm in [GEOGRAPHIC_DATA] [US_STATE]. When I purchase…" at bounding box center [968, 183] width 1044 height 19
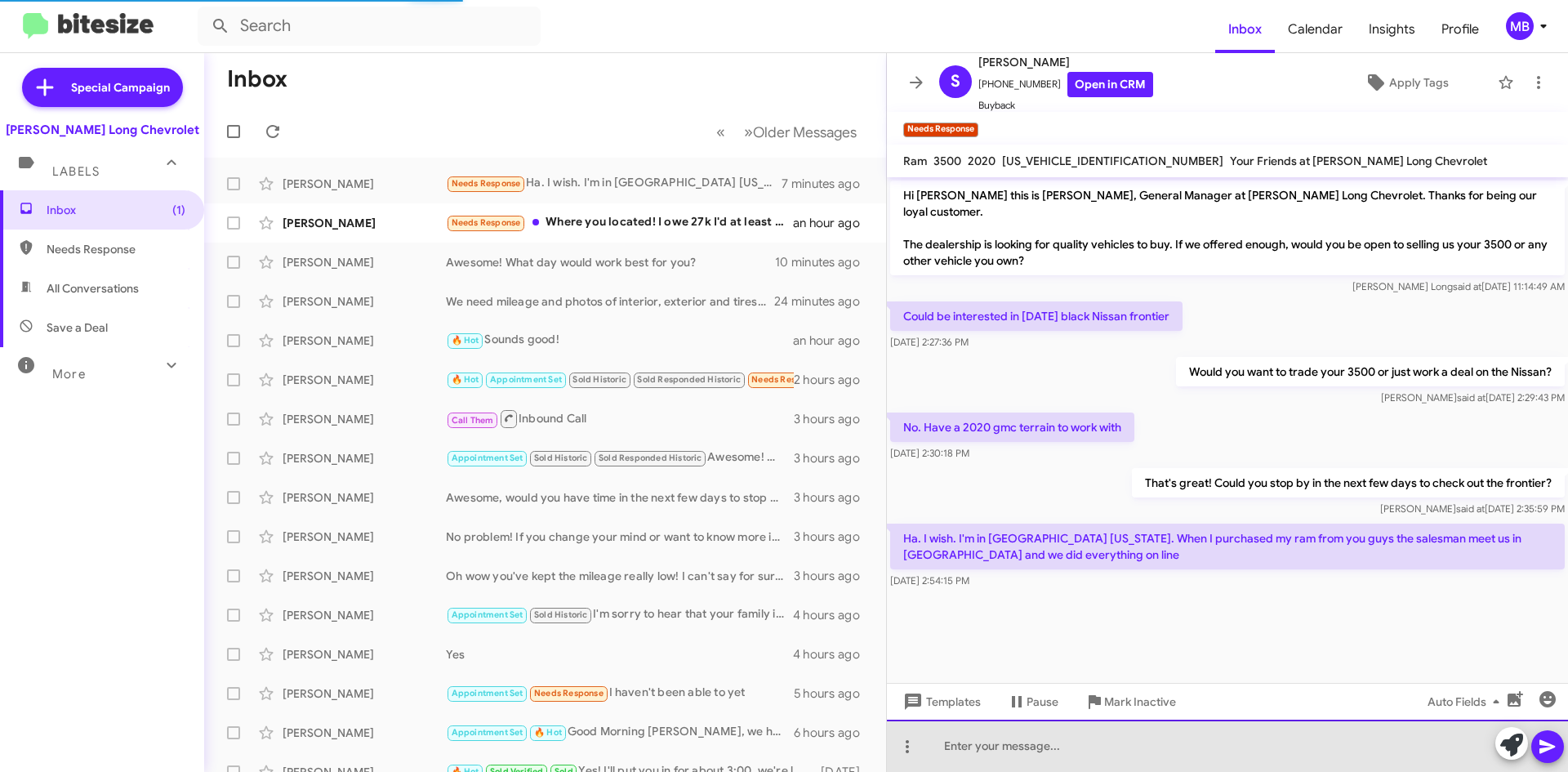
click at [1158, 739] on div at bounding box center [1227, 745] width 681 height 52
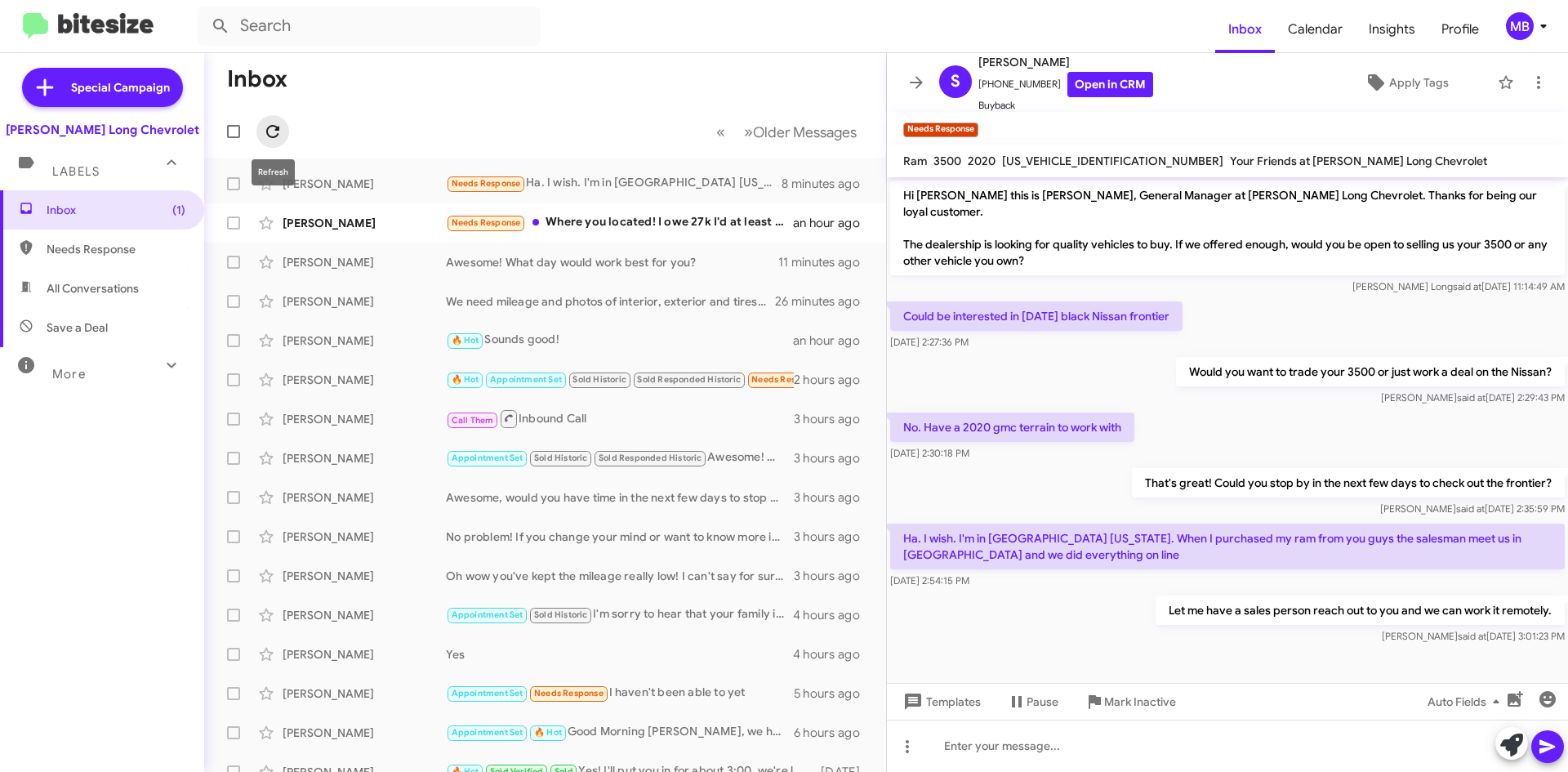
click at [279, 129] on icon at bounding box center [273, 131] width 20 height 20
click at [665, 179] on div "Needs Response Where you located! I owe 27k I'd at least need 18 k" at bounding box center [627, 183] width 361 height 19
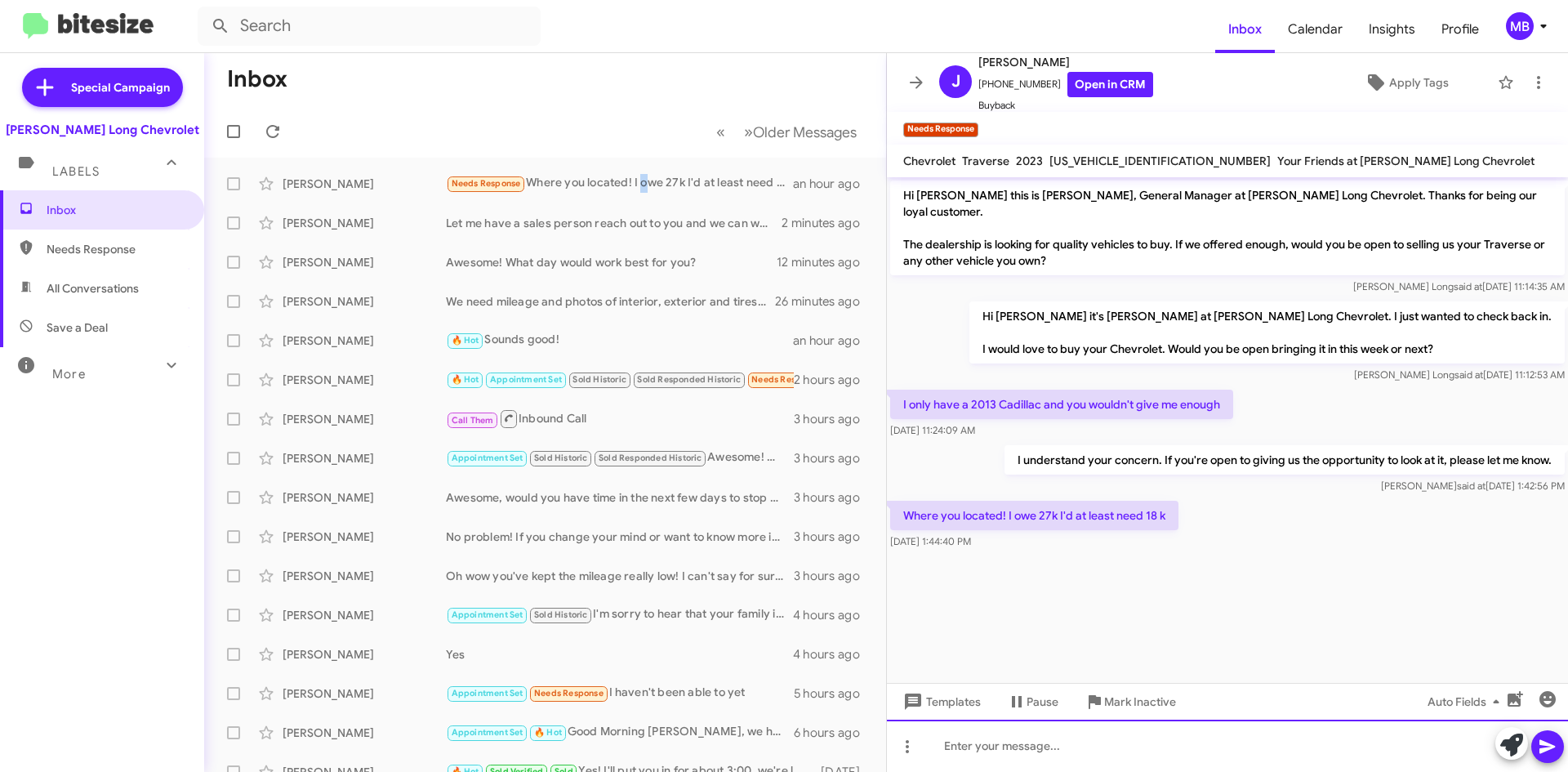
click at [986, 734] on div at bounding box center [1227, 745] width 681 height 52
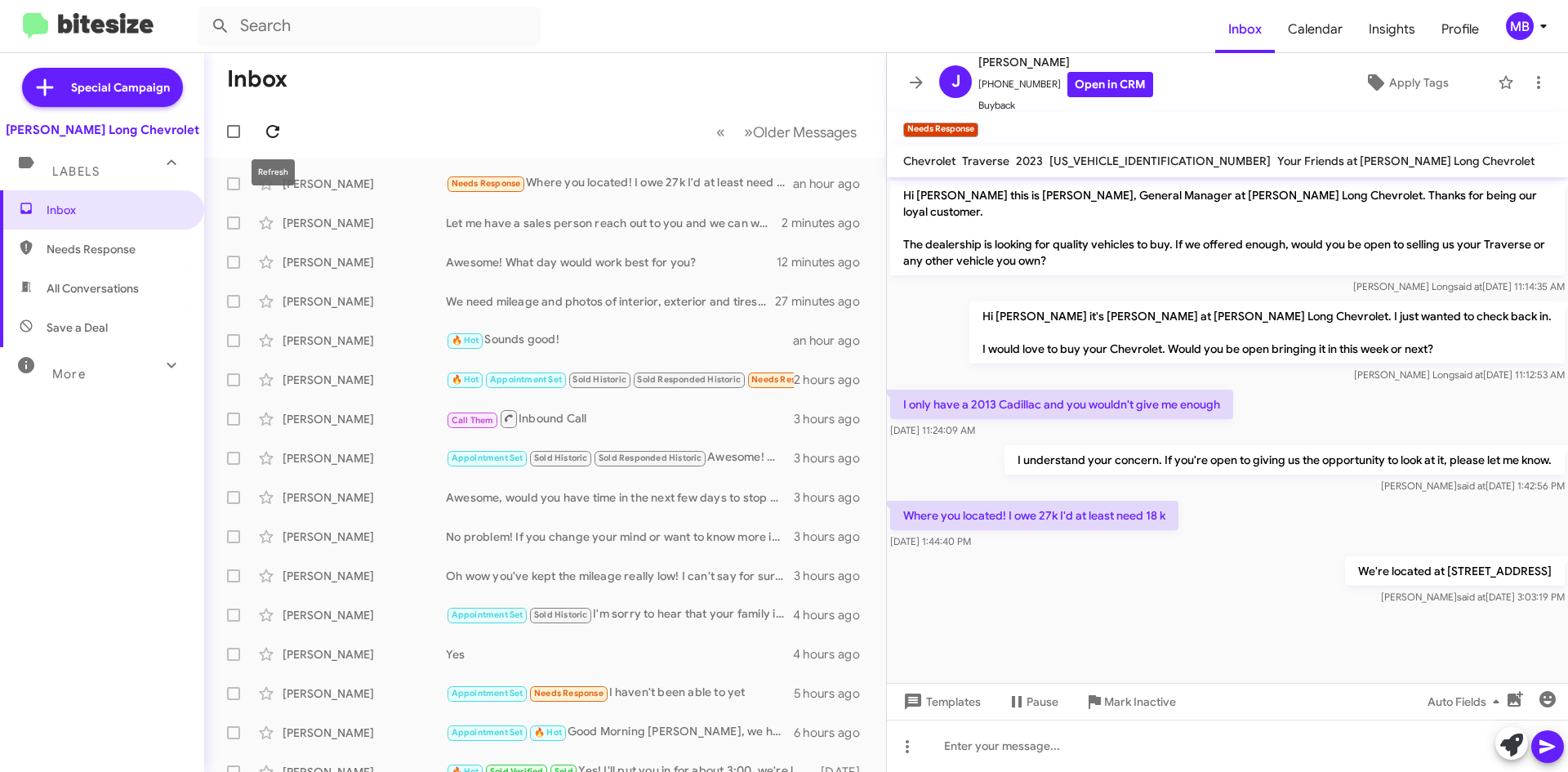
click at [272, 138] on icon at bounding box center [273, 131] width 20 height 20
click at [278, 123] on icon at bounding box center [273, 131] width 20 height 20
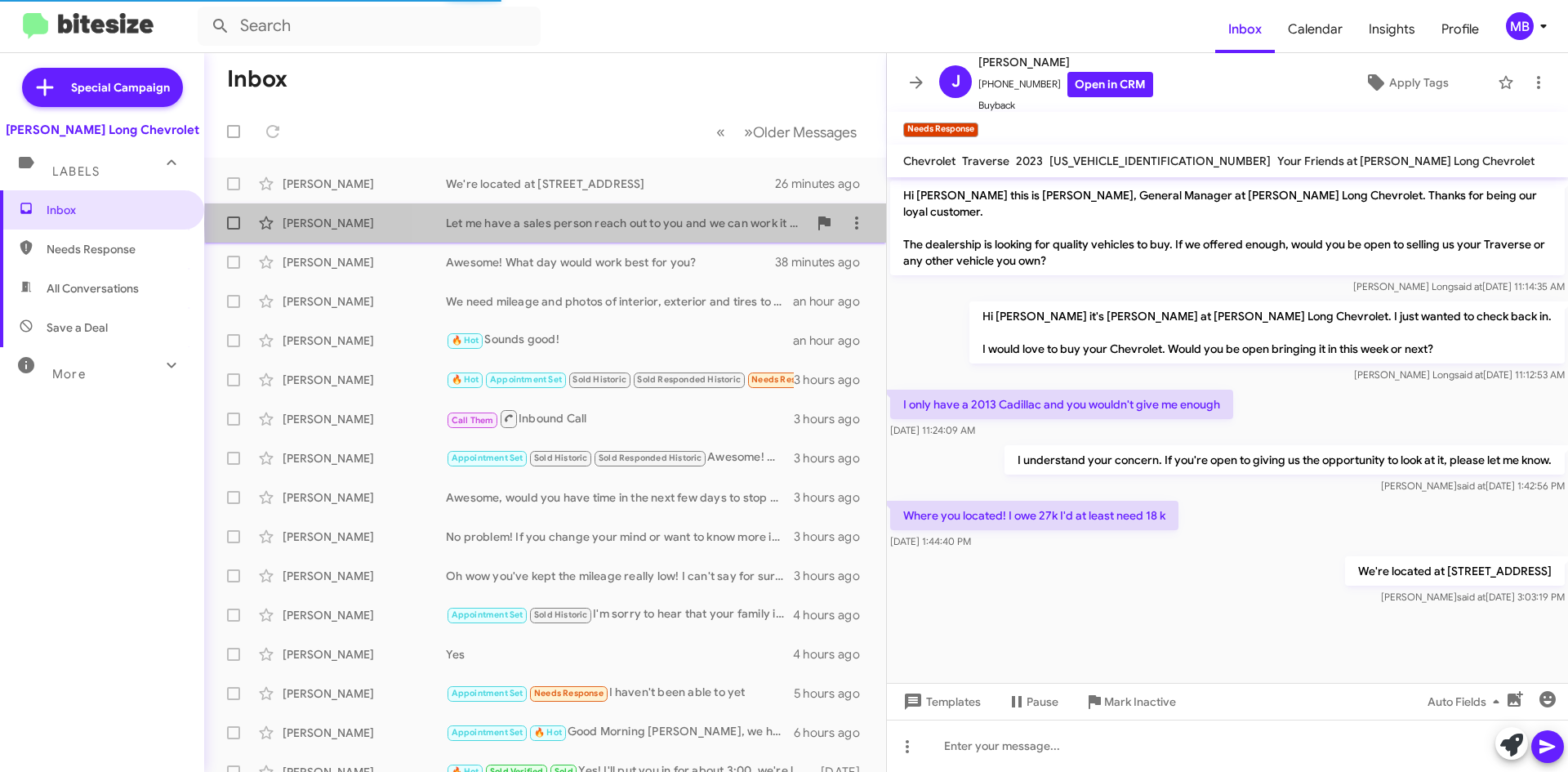
drag, startPoint x: 751, startPoint y: 224, endPoint x: 750, endPoint y: 232, distance: 8.1
click at [750, 231] on div "[PERSON_NAME] Let me have a sales person reach out to you and we can work it re…" at bounding box center [544, 223] width 656 height 32
